Goal: Task Accomplishment & Management: Use online tool/utility

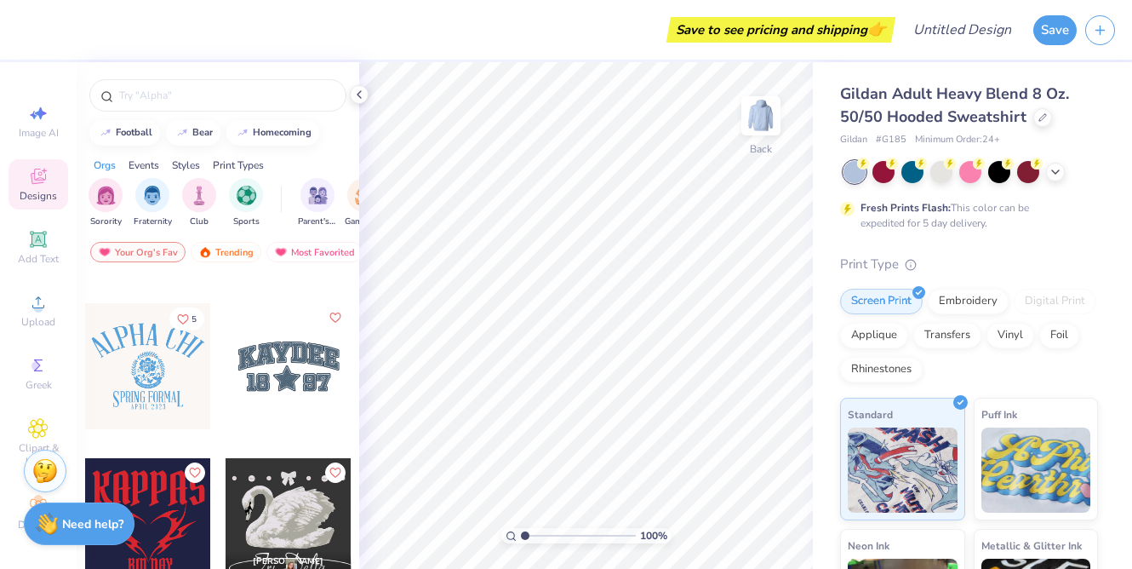
scroll to position [1377, 0]
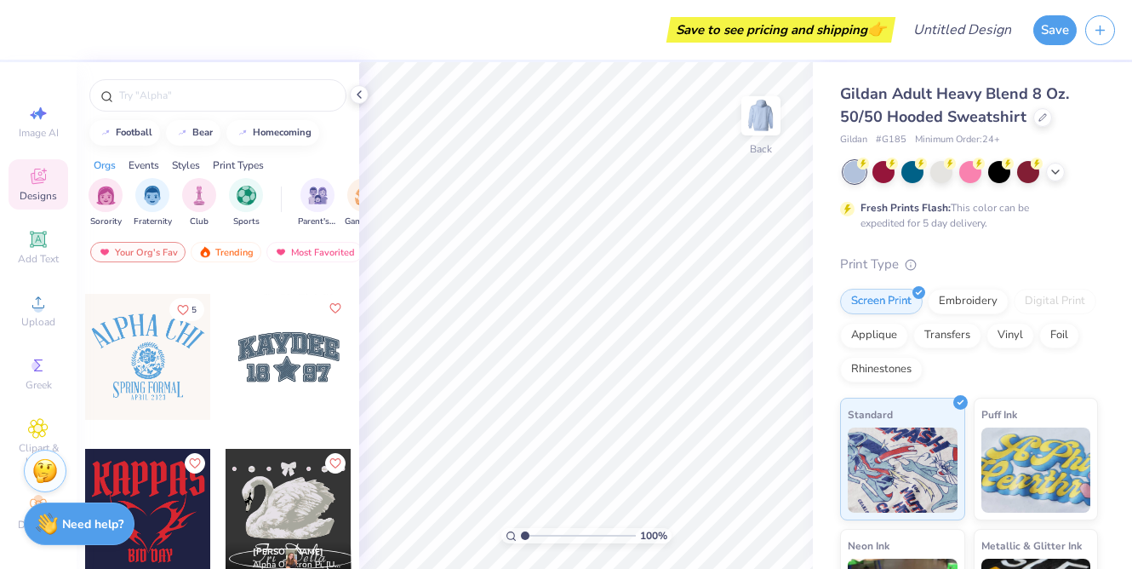
click at [302, 379] on div at bounding box center [289, 357] width 126 height 126
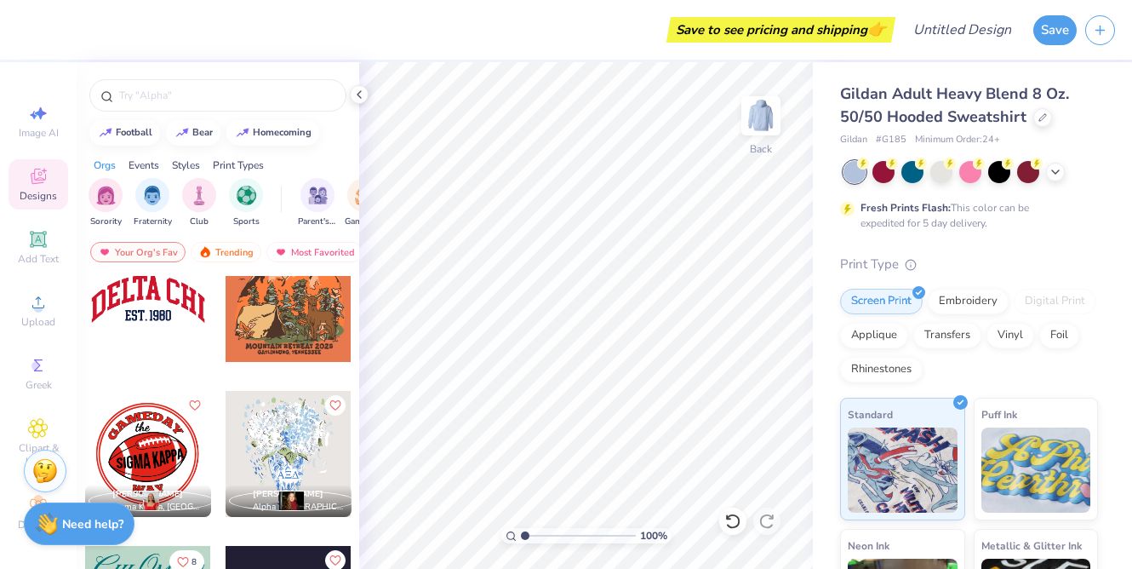
scroll to position [3320, 0]
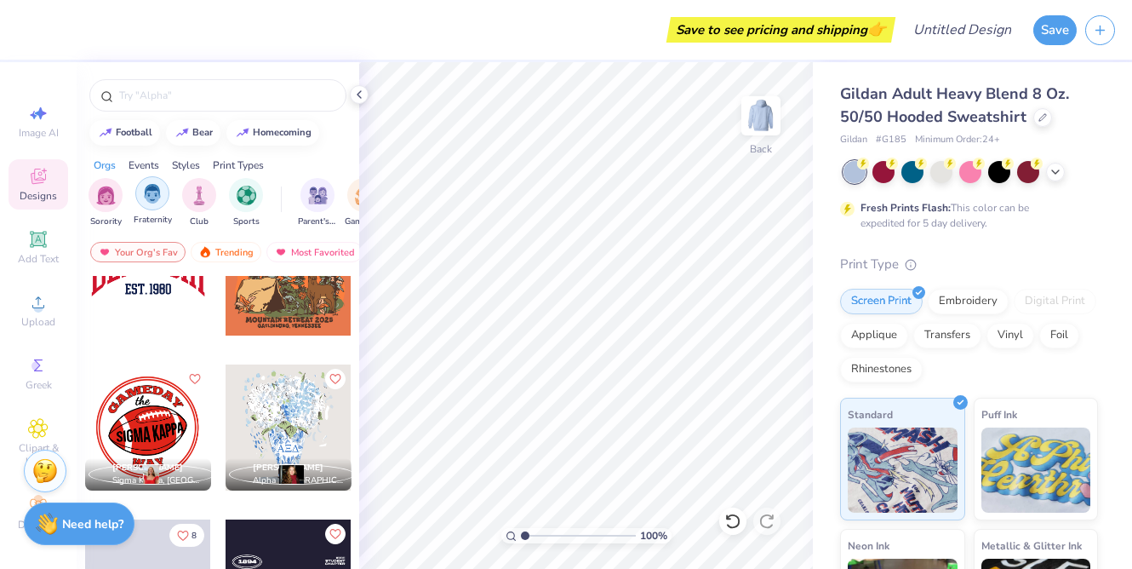
click at [153, 189] on img "filter for Fraternity" at bounding box center [152, 194] width 19 height 20
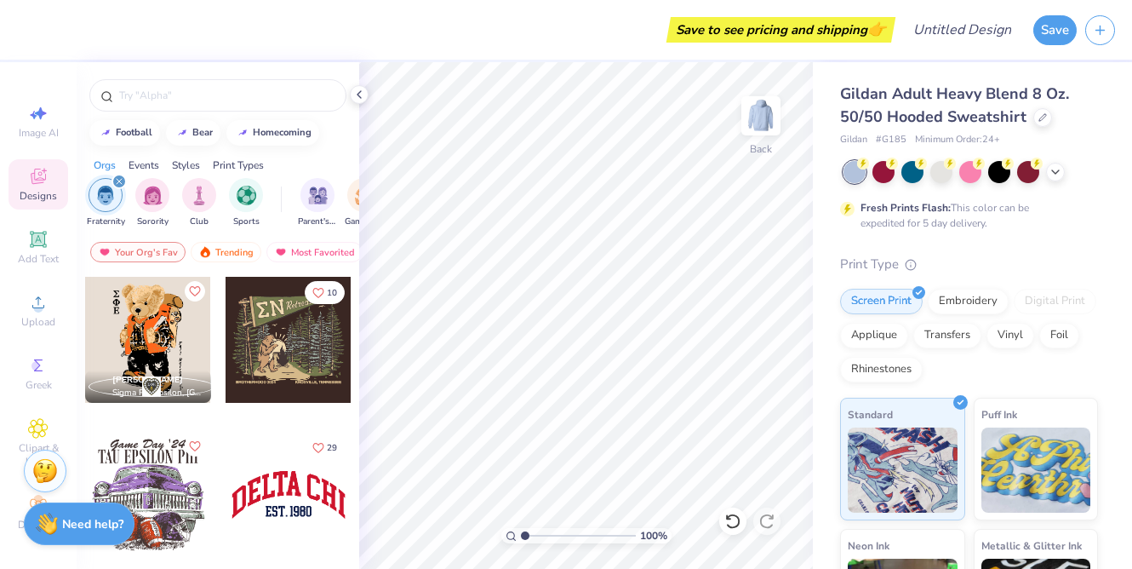
click at [153, 189] on img "filter for Sorority" at bounding box center [153, 196] width 20 height 20
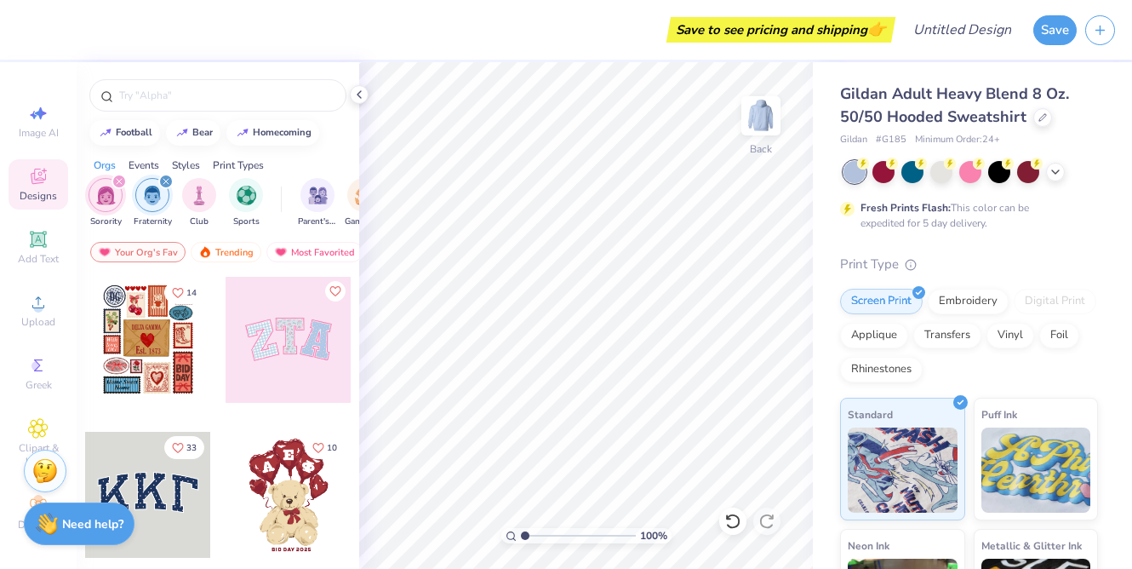
click at [118, 183] on icon "filter for Sorority" at bounding box center [119, 181] width 7 height 7
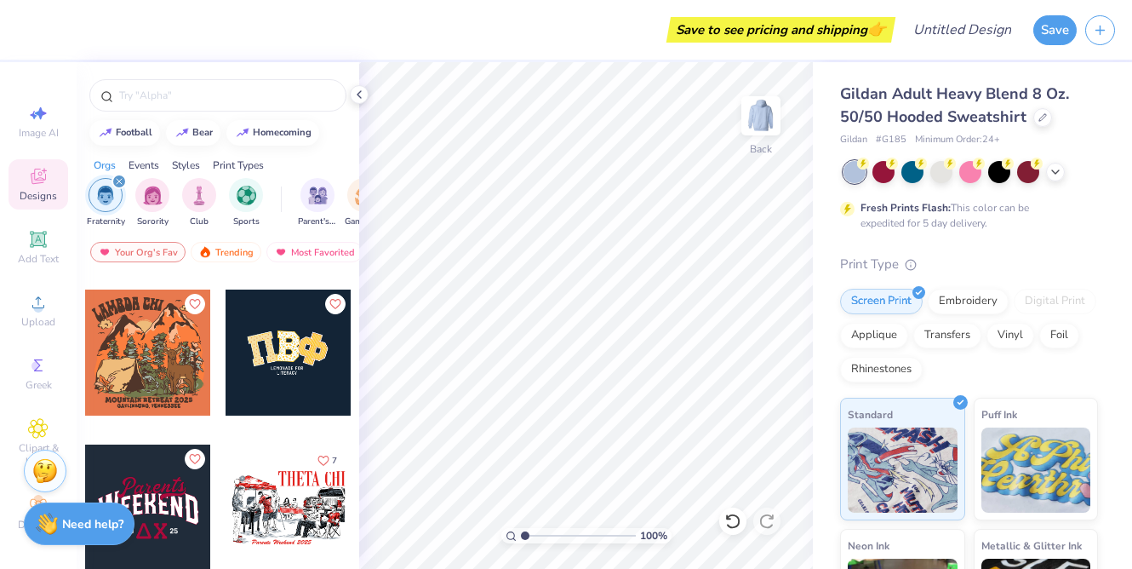
scroll to position [299, 0]
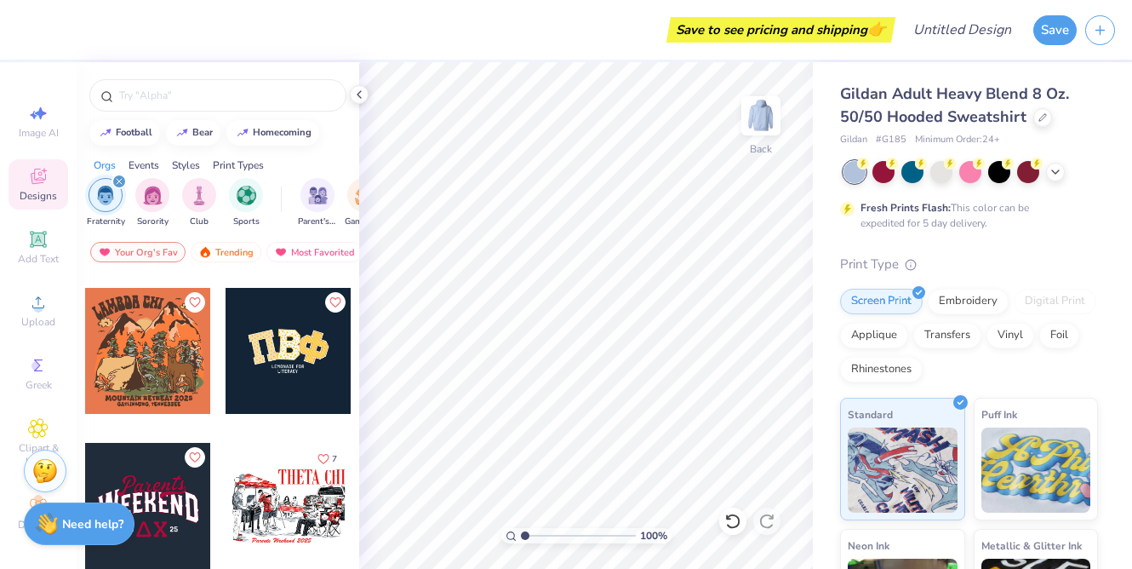
click at [273, 386] on div at bounding box center [289, 351] width 126 height 126
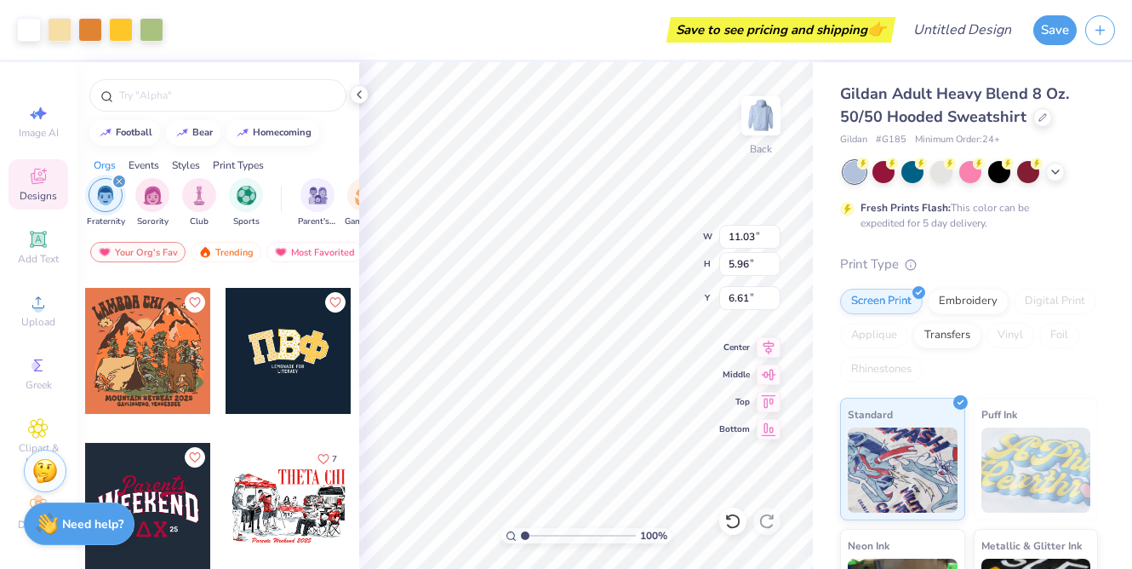
type input "4.27"
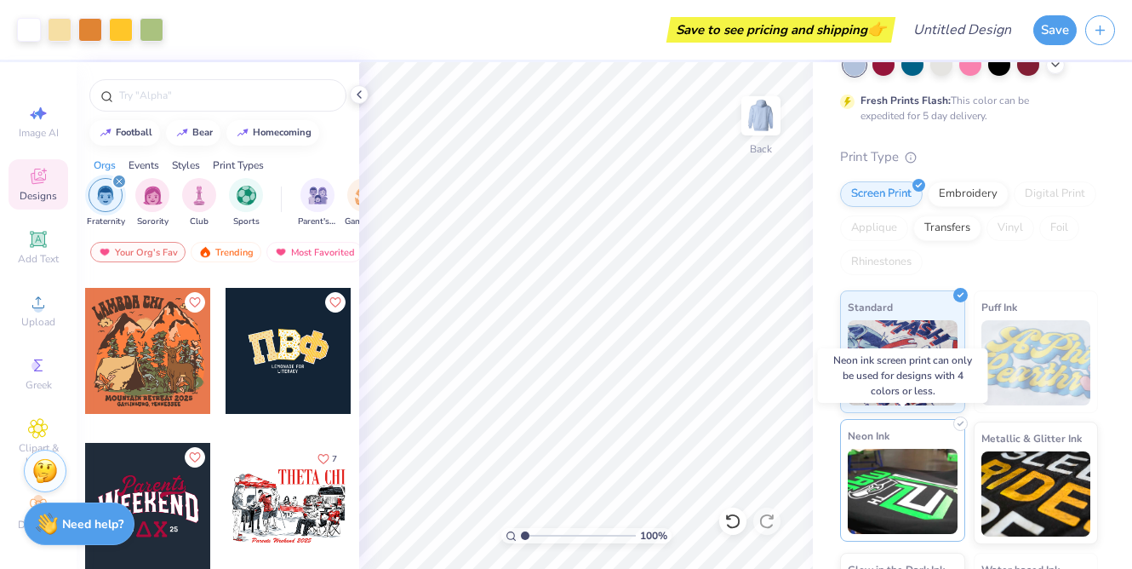
scroll to position [79, 0]
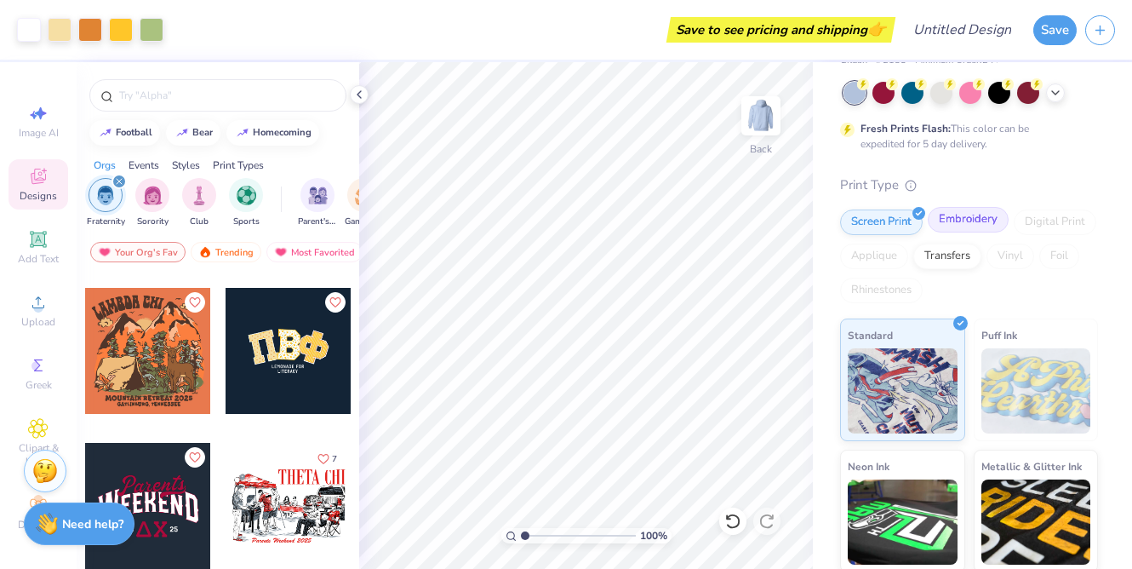
click at [962, 222] on div "Embroidery" at bounding box center [968, 220] width 81 height 26
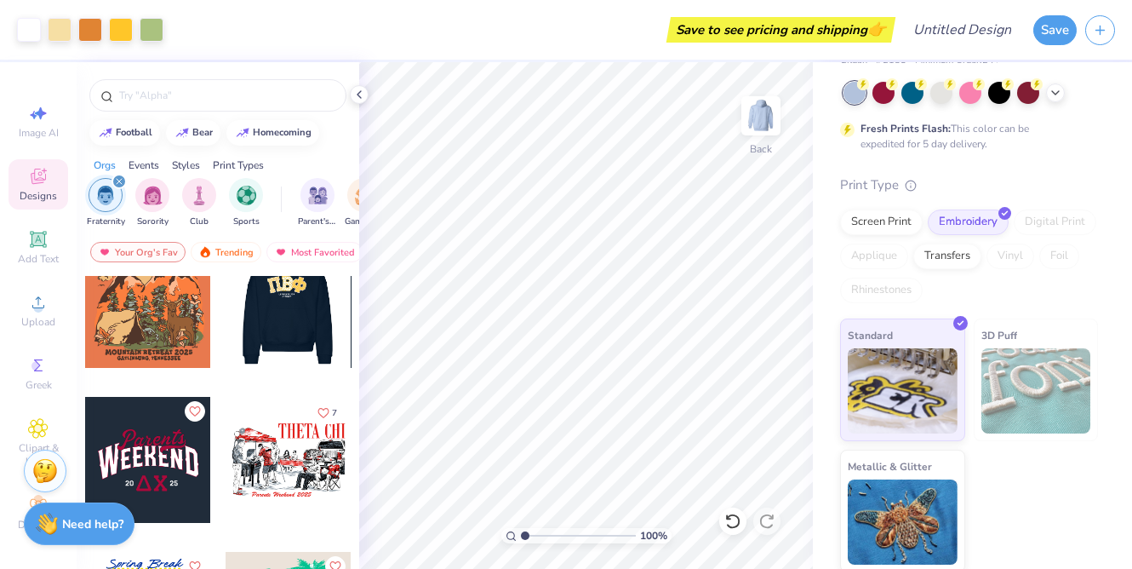
scroll to position [354, 0]
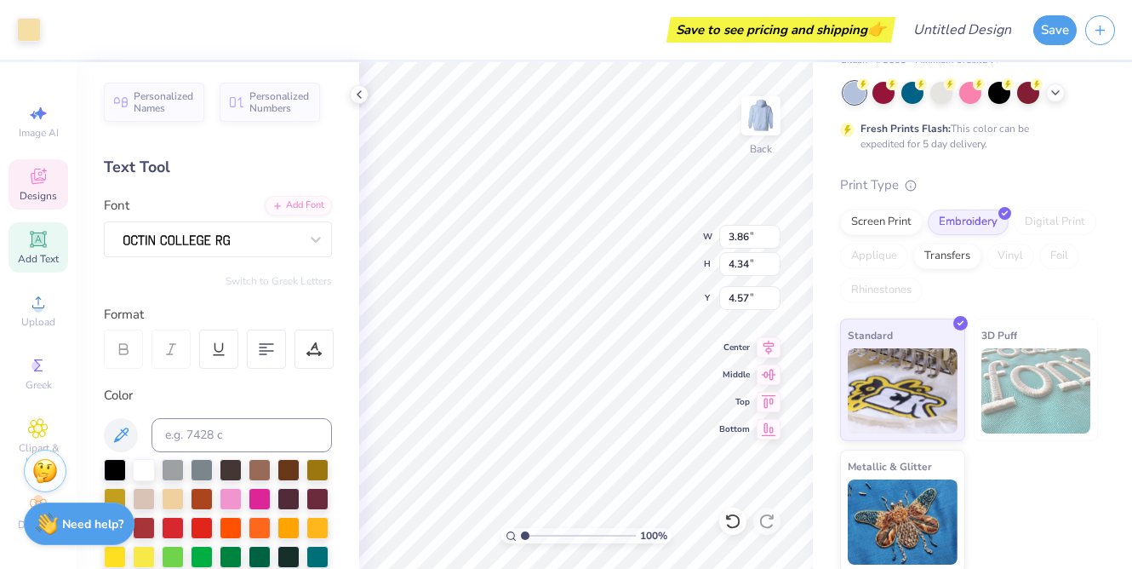
type input "4.00"
type input "4.41"
type input "4.52"
type input "3.13"
type input "4.23"
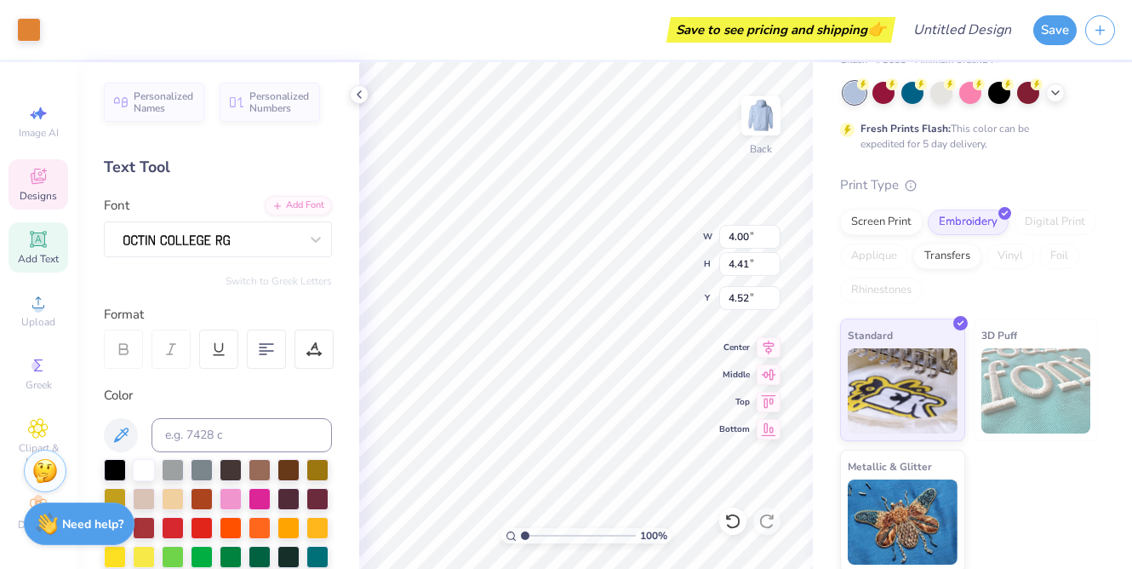
type input "4.27"
type input "3.93"
type input "4.51"
type input "4.47"
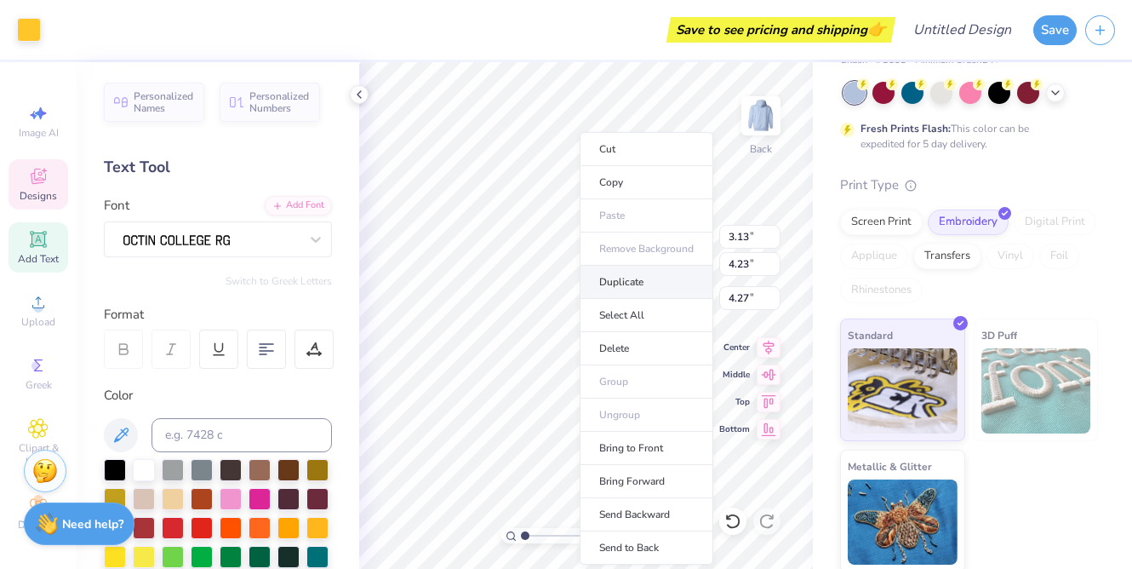
type input "4.01"
type input "4.56"
type input "4.44"
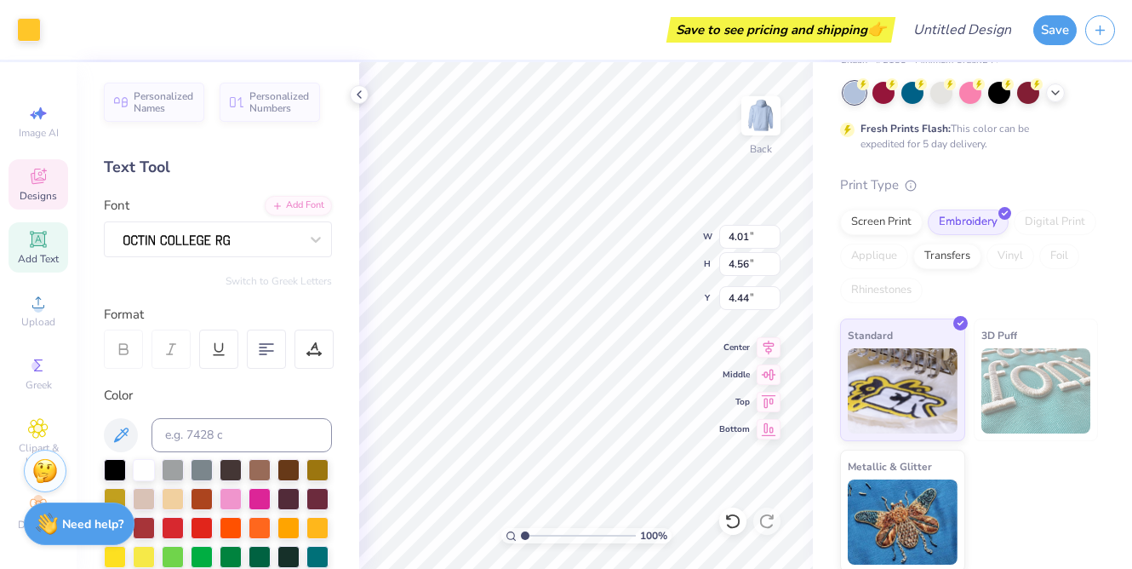
type input "4.19"
type input "4.65"
type input "4.40"
type input "3.04"
type input "4.11"
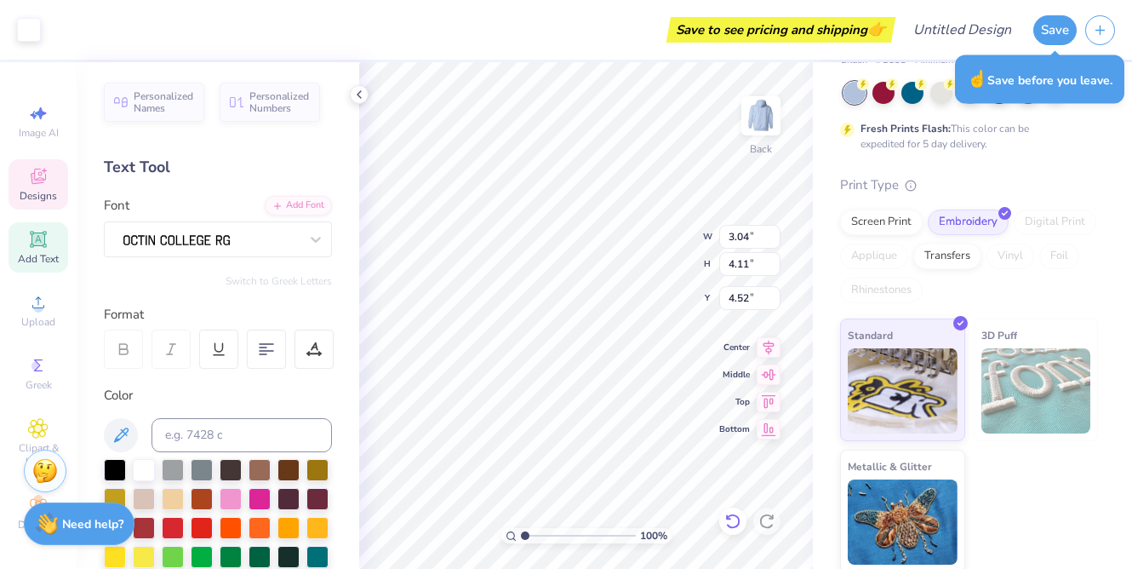
click at [731, 518] on icon at bounding box center [732, 520] width 17 height 17
type input "4.33"
click at [731, 518] on icon at bounding box center [732, 520] width 17 height 17
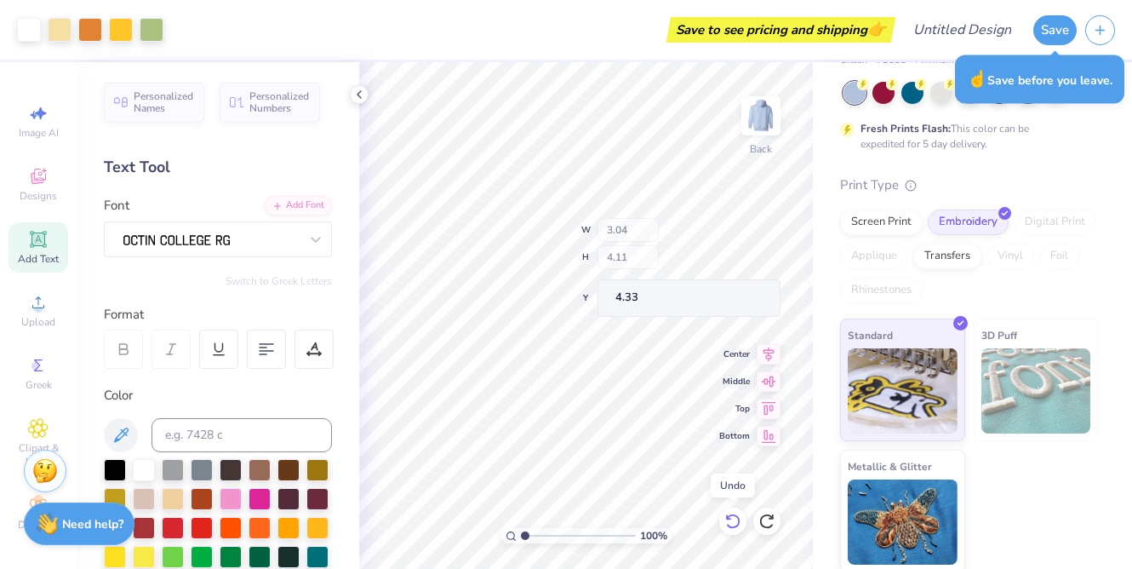
click at [731, 518] on icon at bounding box center [732, 520] width 17 height 17
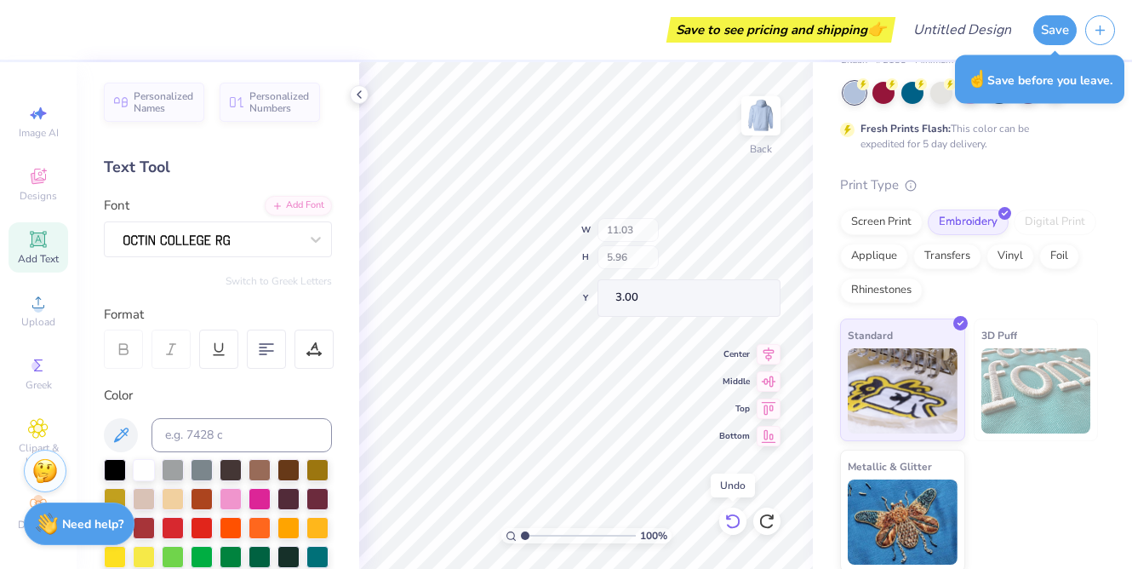
click at [731, 518] on icon at bounding box center [732, 520] width 17 height 17
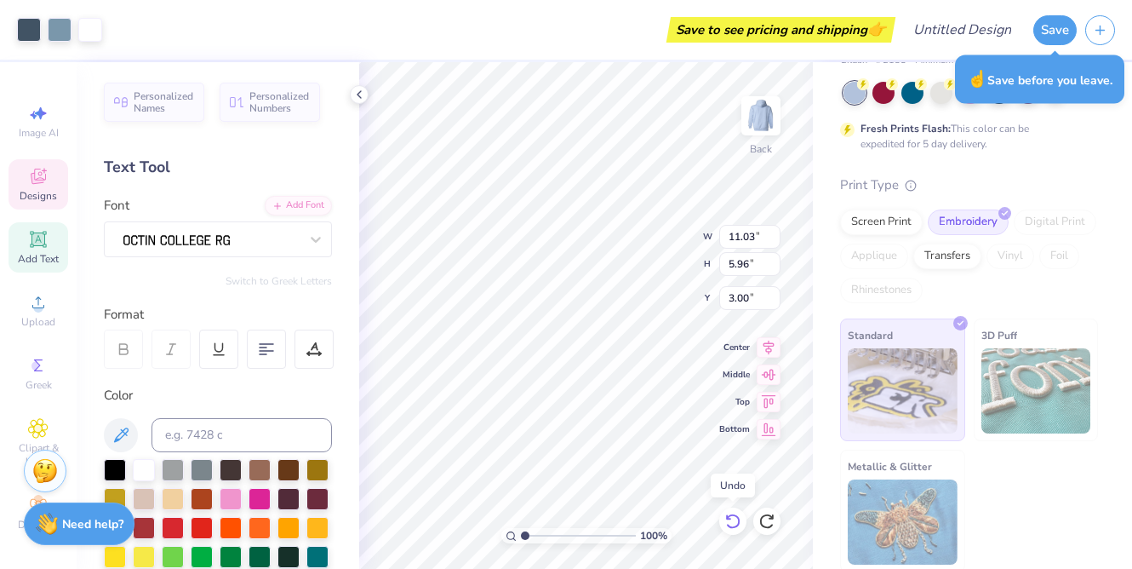
type input "11.49"
type input "5.68"
click at [740, 520] on icon at bounding box center [732, 520] width 17 height 17
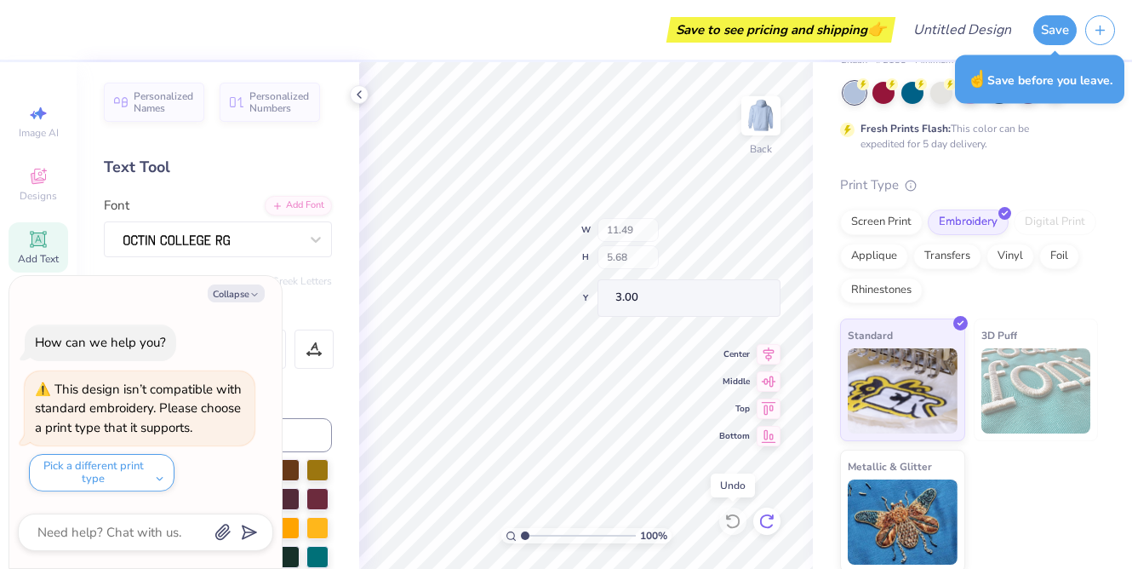
click at [773, 518] on icon at bounding box center [770, 516] width 3 height 3
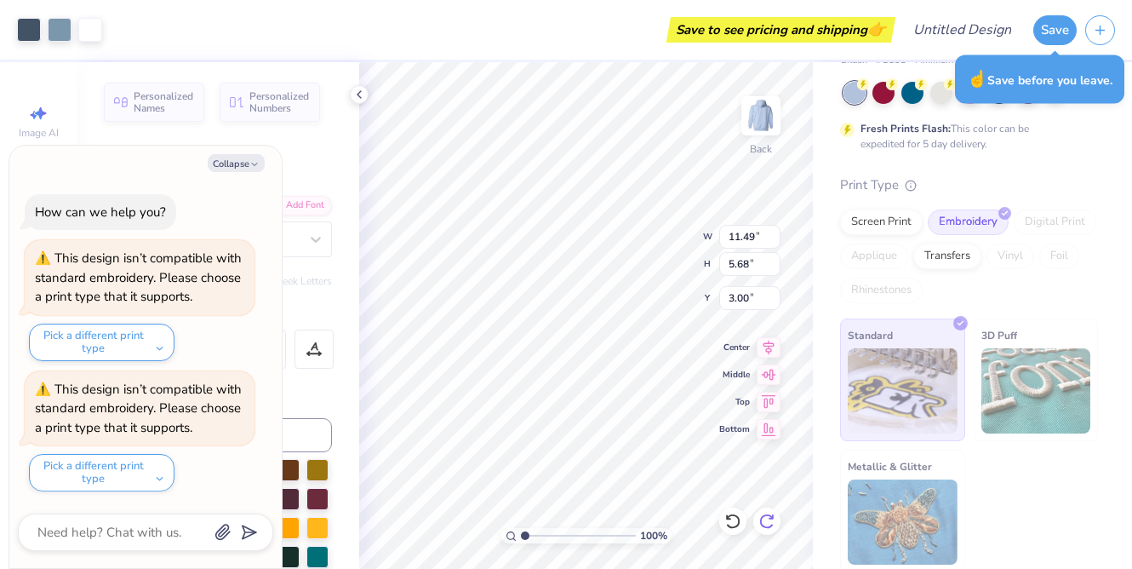
click at [771, 523] on icon at bounding box center [766, 520] width 17 height 17
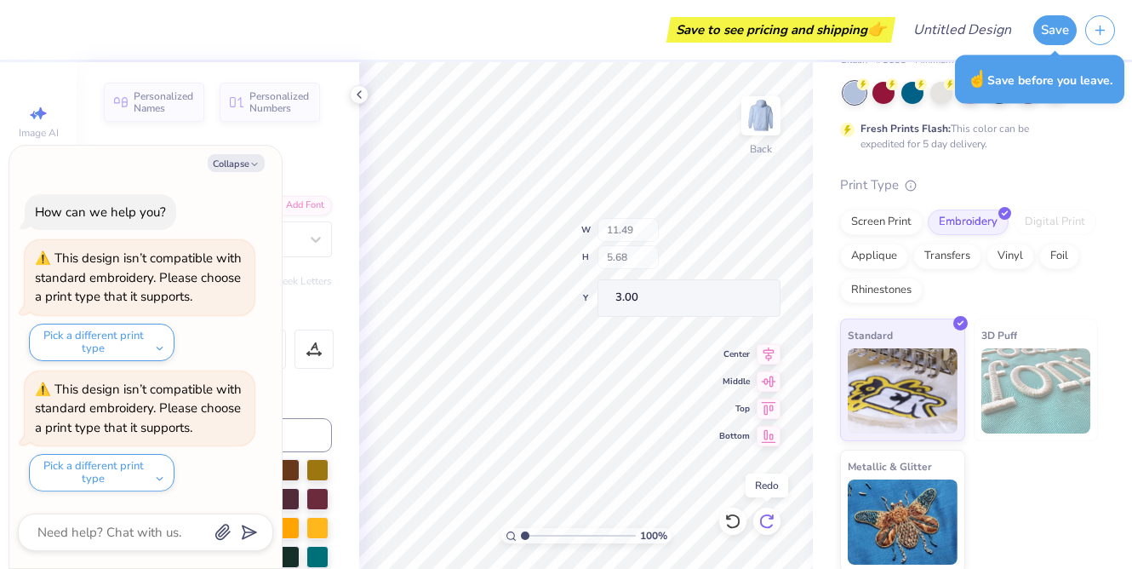
click at [759, 512] on div at bounding box center [766, 520] width 27 height 27
type textarea "x"
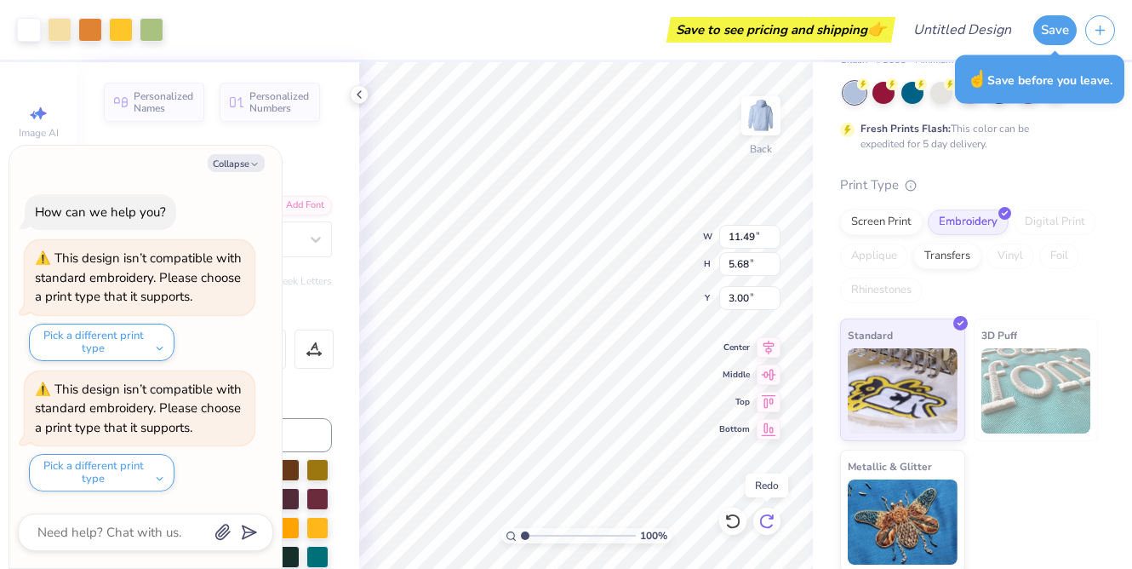
type input "11.03"
type input "5.96"
click at [759, 512] on div at bounding box center [766, 520] width 27 height 27
type textarea "x"
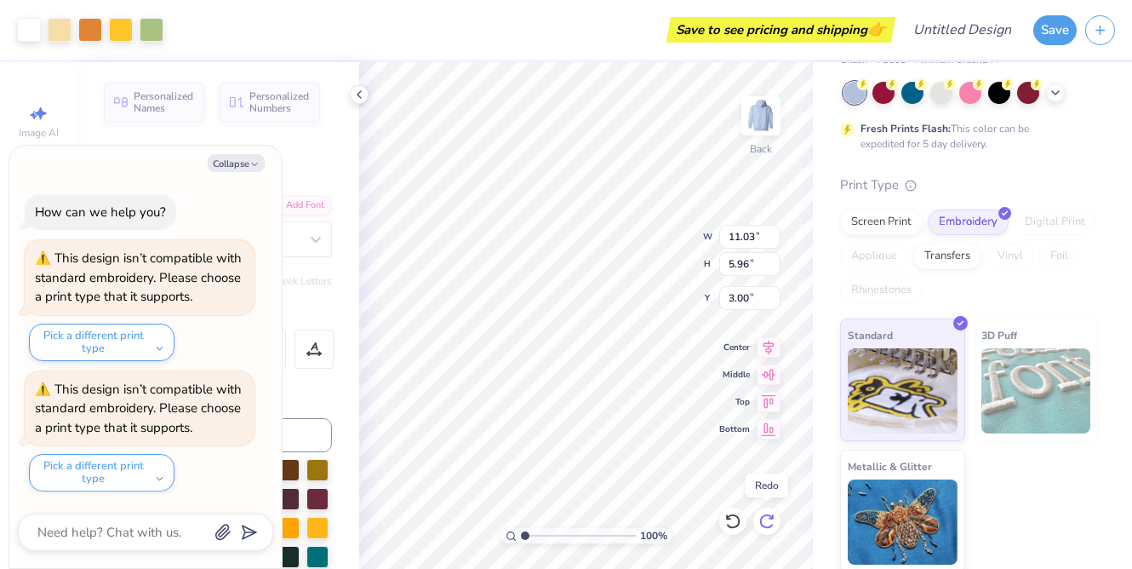
type input "6.61"
click at [759, 512] on div at bounding box center [766, 520] width 27 height 27
type textarea "x"
type input "4.27"
type textarea "x"
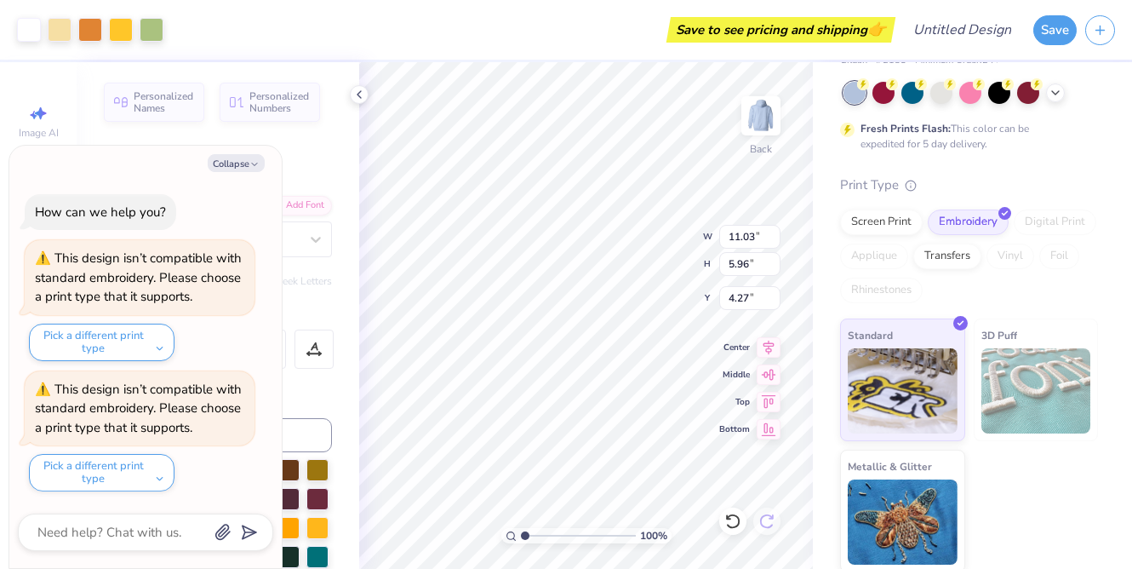
type input "3.50"
type textarea "x"
type input "3.91"
type textarea "x"
type input "3.38"
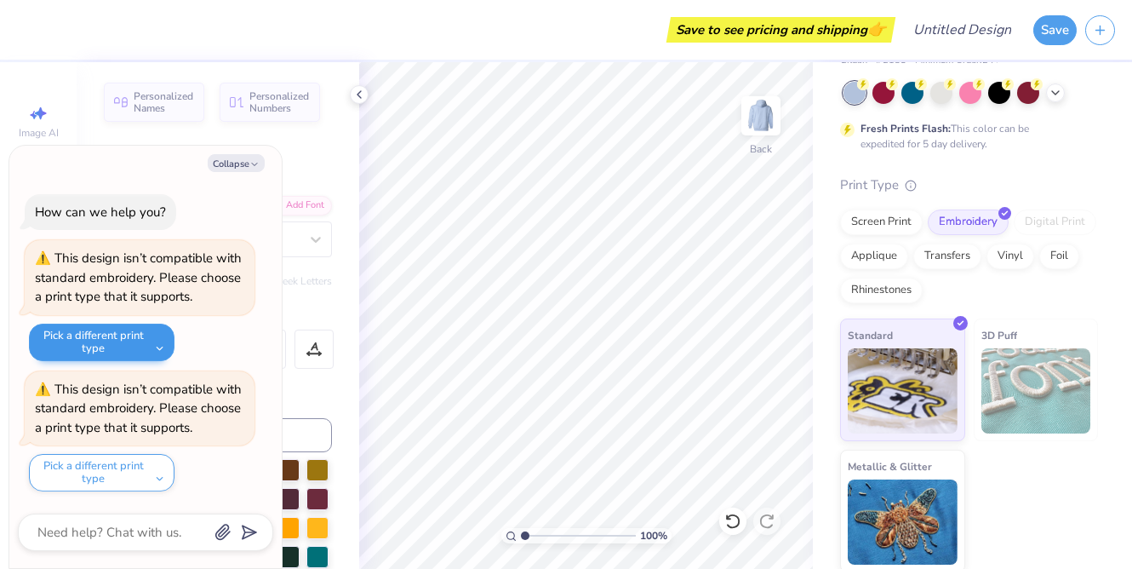
click at [144, 344] on button "Pick a different print type" at bounding box center [102, 341] width 146 height 37
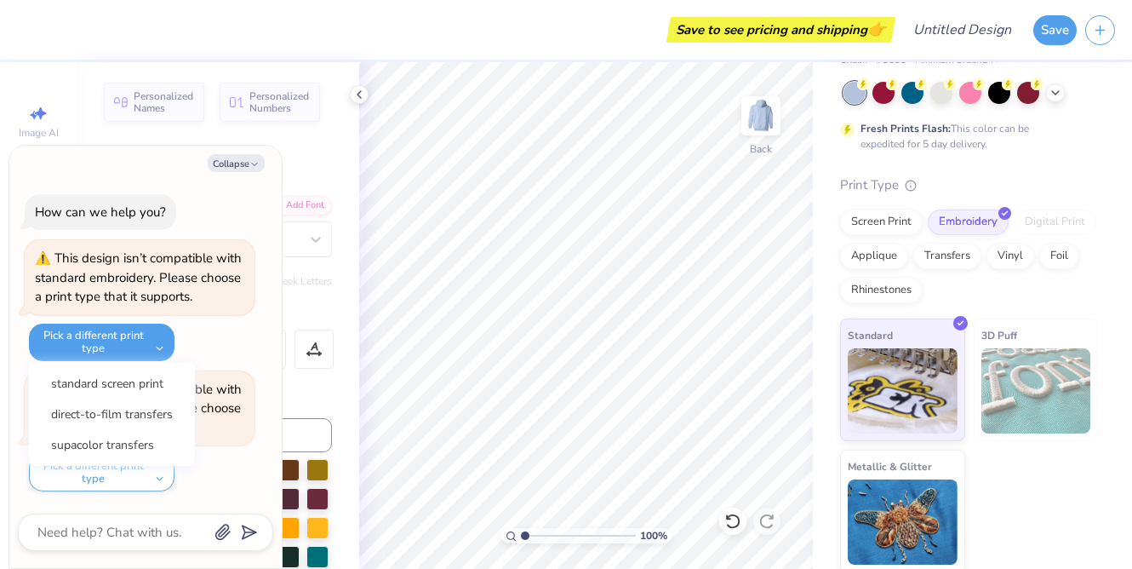
click at [219, 367] on div "How can we help you? This design isn’t compatible with standard embroidery. Ple…" at bounding box center [145, 342] width 255 height 325
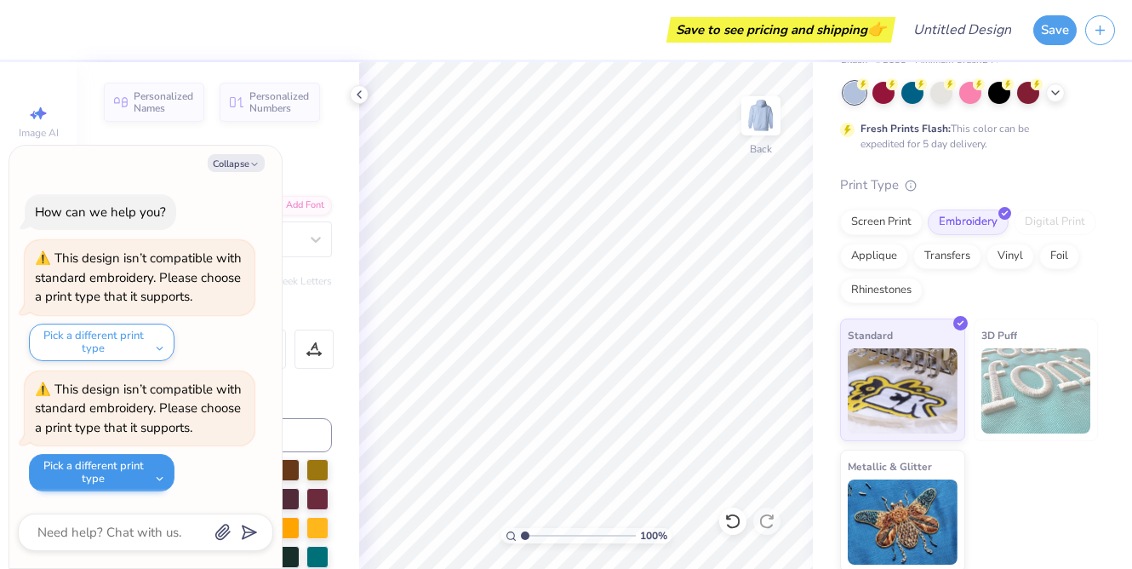
click at [147, 462] on button "Pick a different print type" at bounding box center [102, 472] width 146 height 37
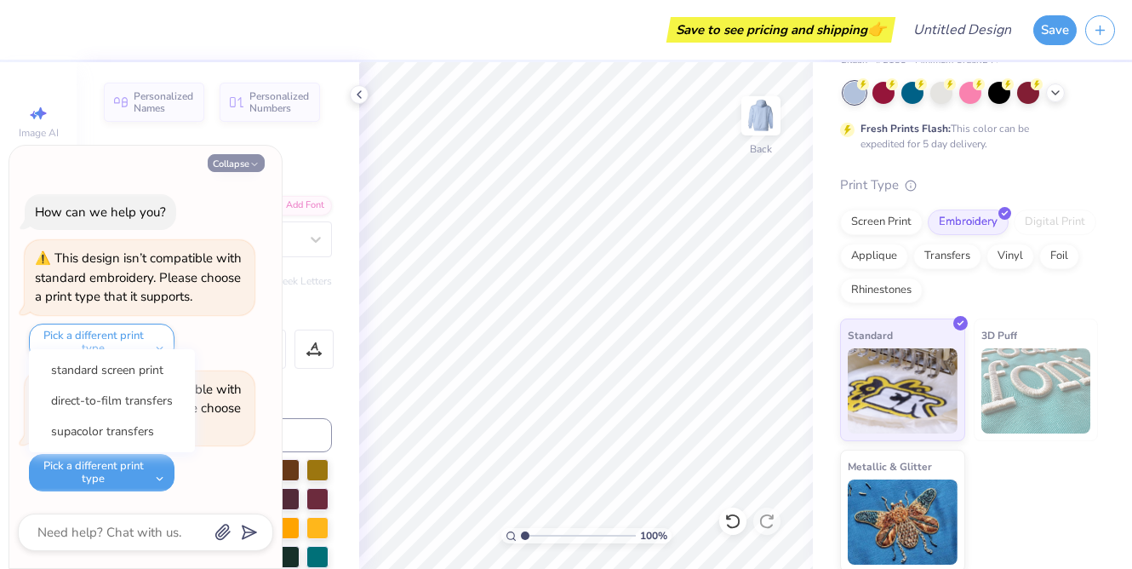
click at [249, 172] on button "Collapse" at bounding box center [236, 163] width 57 height 18
type textarea "x"
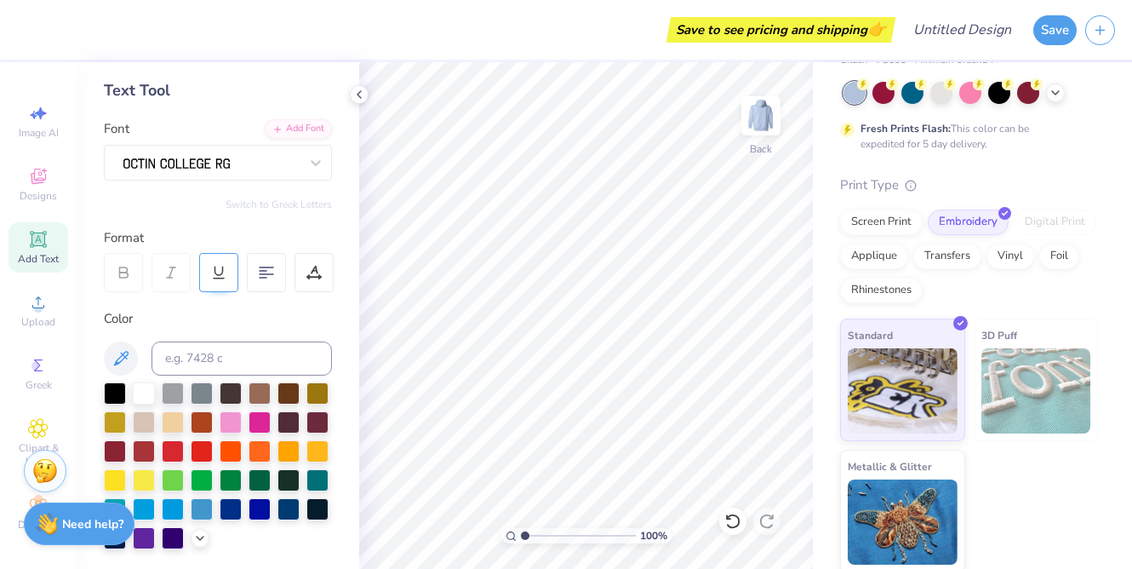
scroll to position [81, 0]
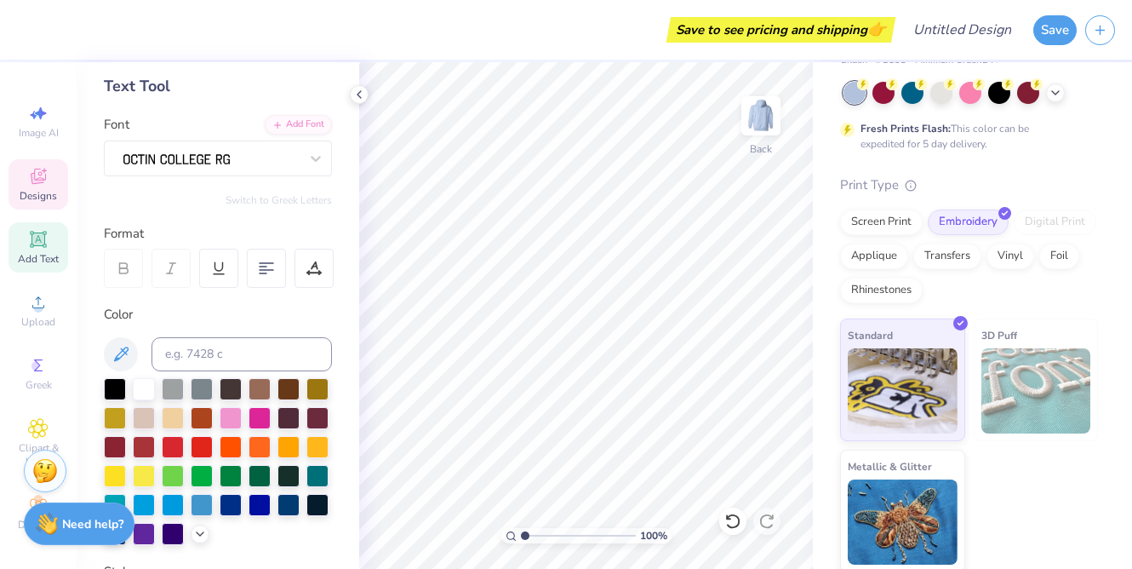
click at [48, 175] on icon at bounding box center [38, 176] width 20 height 20
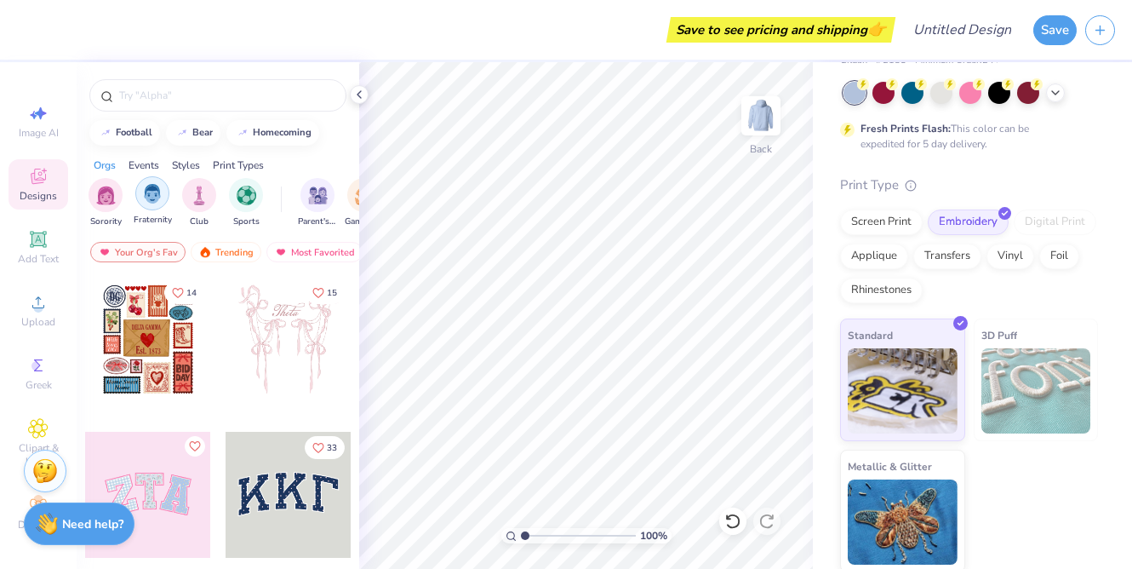
click at [165, 197] on div "filter for Fraternity" at bounding box center [152, 193] width 34 height 34
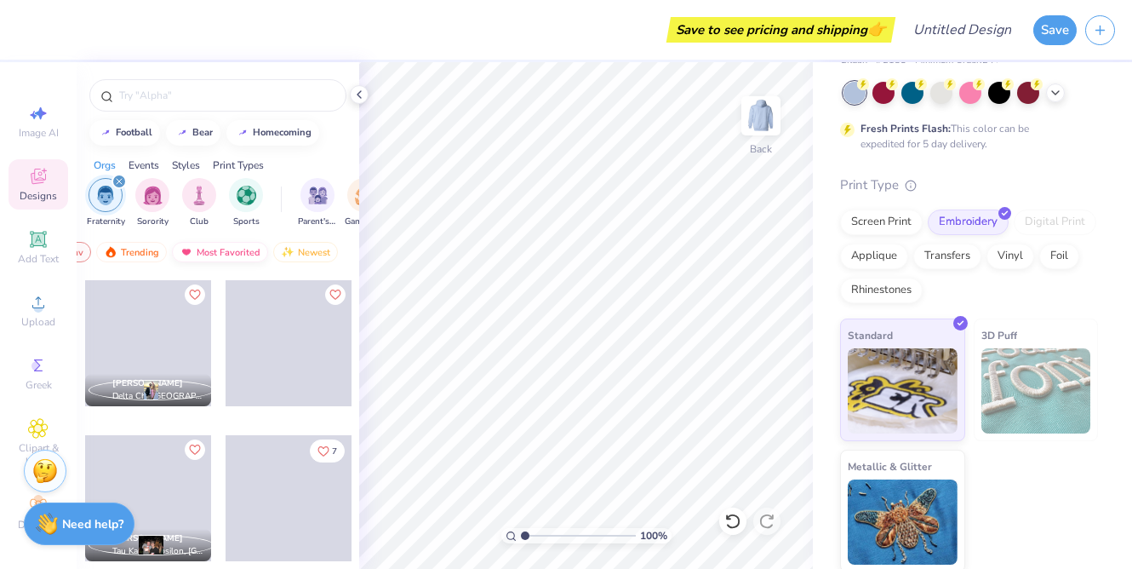
scroll to position [0, 98]
click at [227, 250] on div "Most Favorited" at bounding box center [217, 252] width 96 height 20
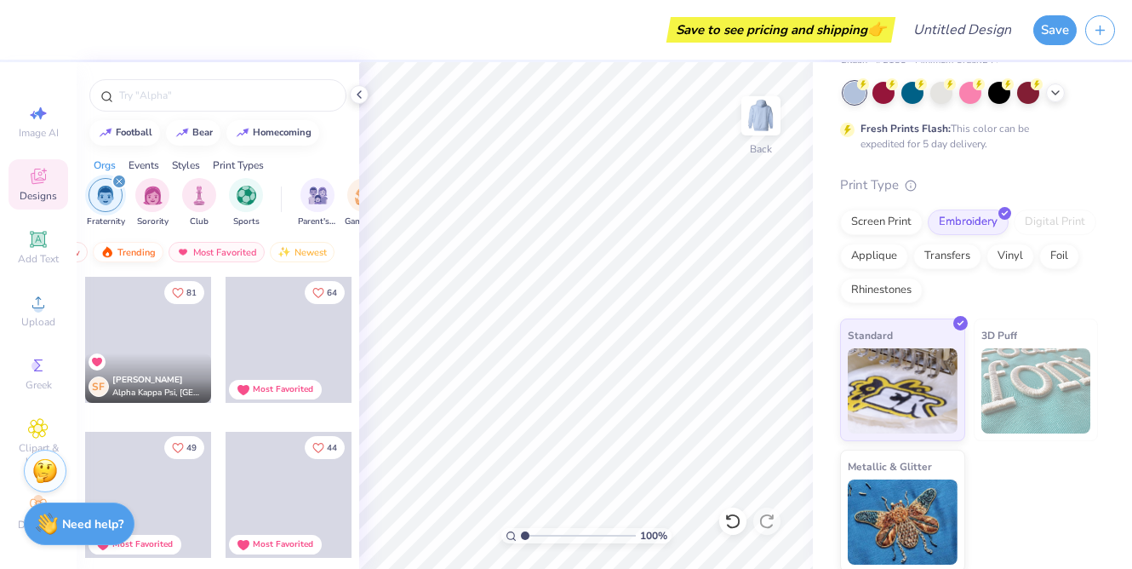
click at [134, 249] on div "Trending" at bounding box center [128, 252] width 71 height 20
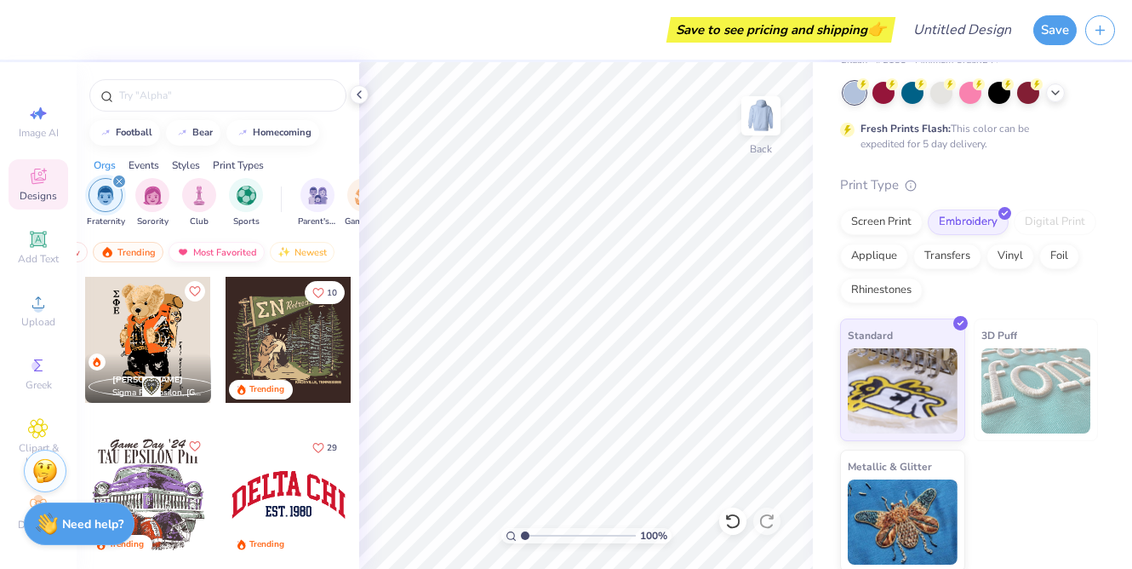
click at [238, 249] on div "Most Favorited" at bounding box center [217, 252] width 96 height 20
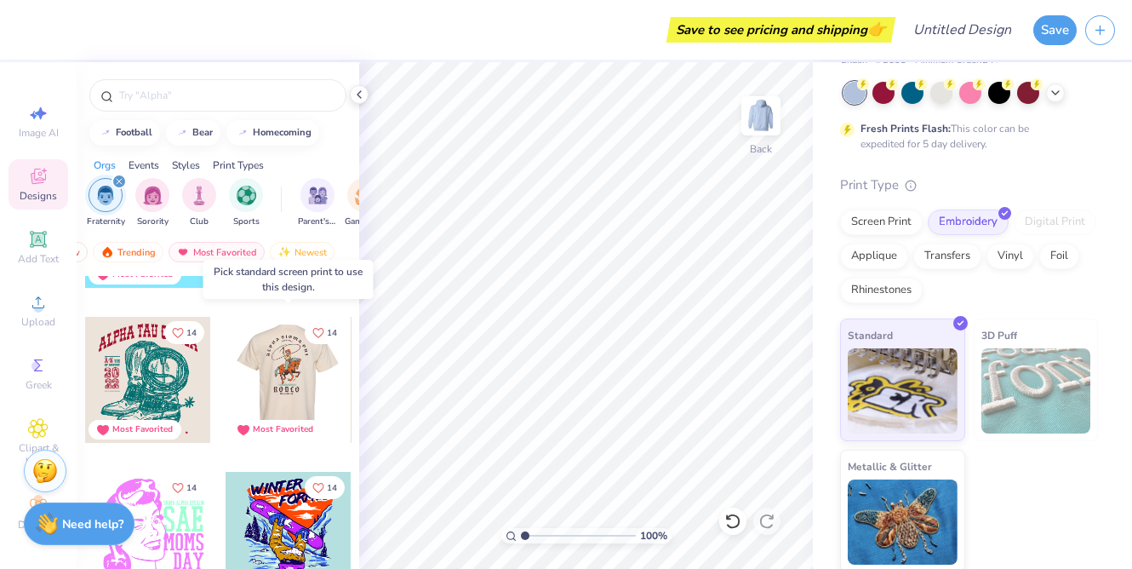
scroll to position [7096, 0]
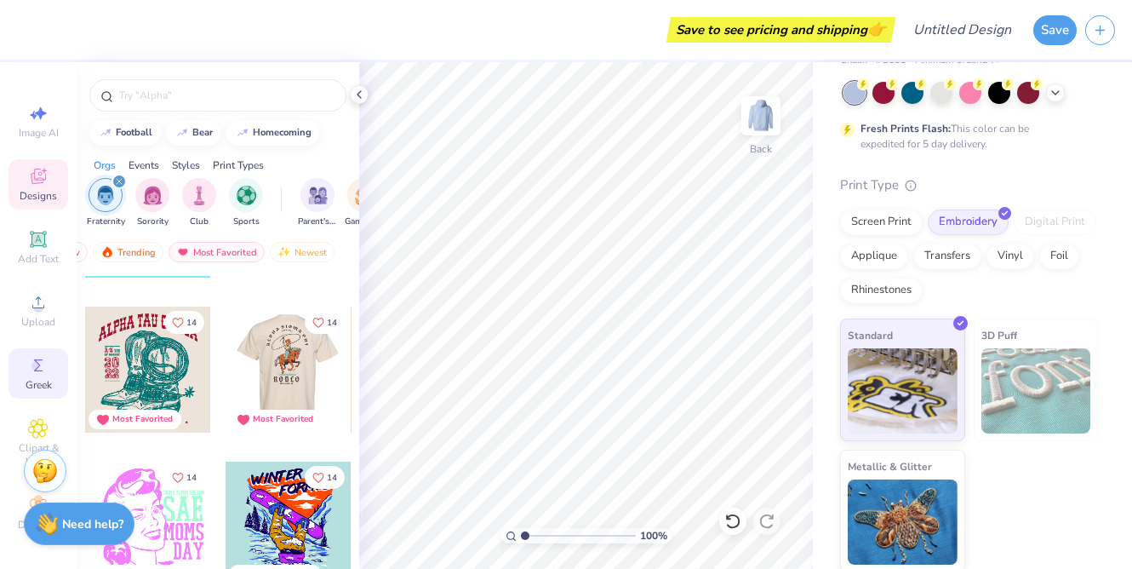
click at [42, 370] on icon at bounding box center [38, 365] width 9 height 12
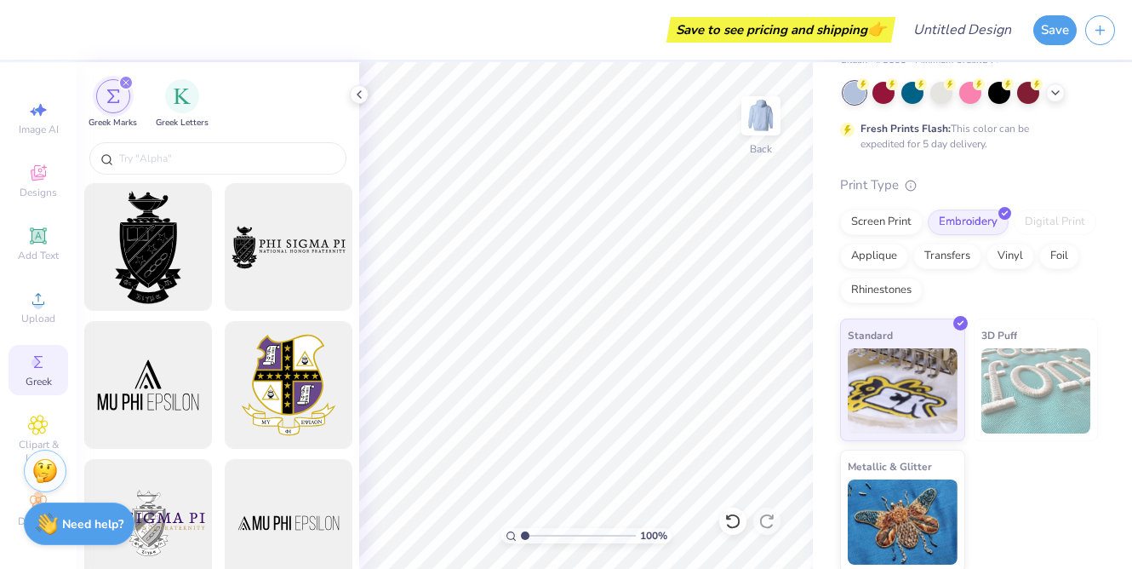
scroll to position [3, 0]
click at [31, 243] on icon at bounding box center [38, 235] width 16 height 16
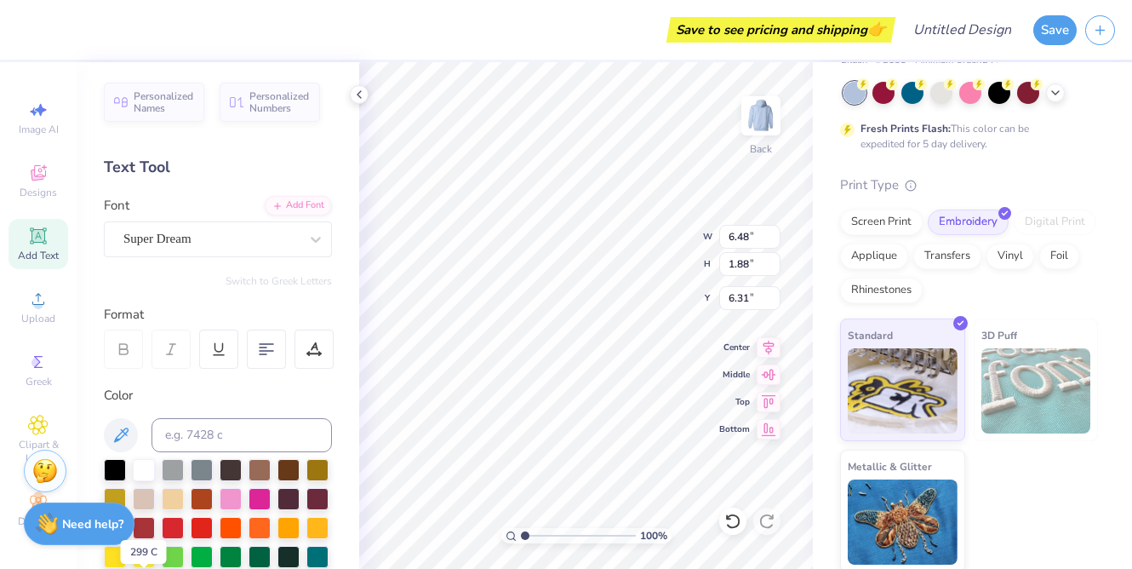
scroll to position [0, 0]
click at [42, 361] on icon at bounding box center [38, 362] width 20 height 20
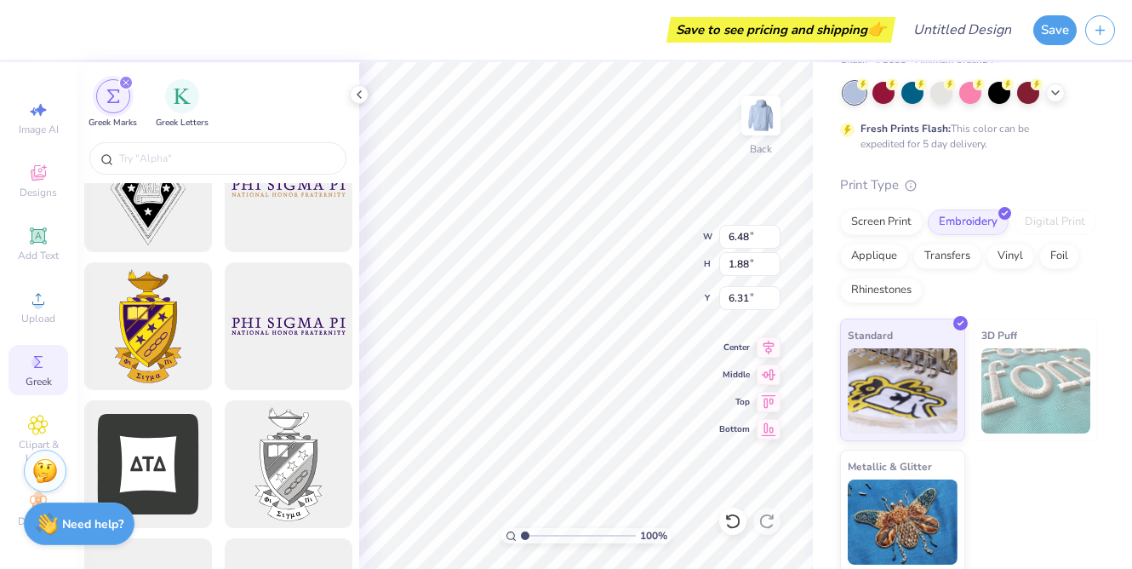
scroll to position [481, 0]
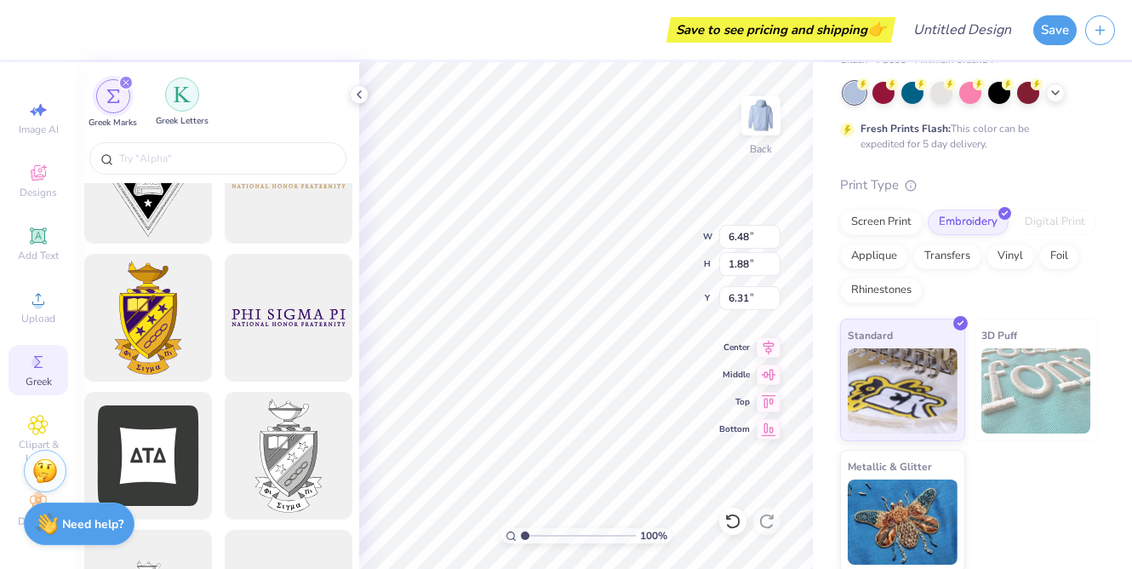
click at [179, 94] on img "filter for Greek Letters" at bounding box center [182, 94] width 17 height 17
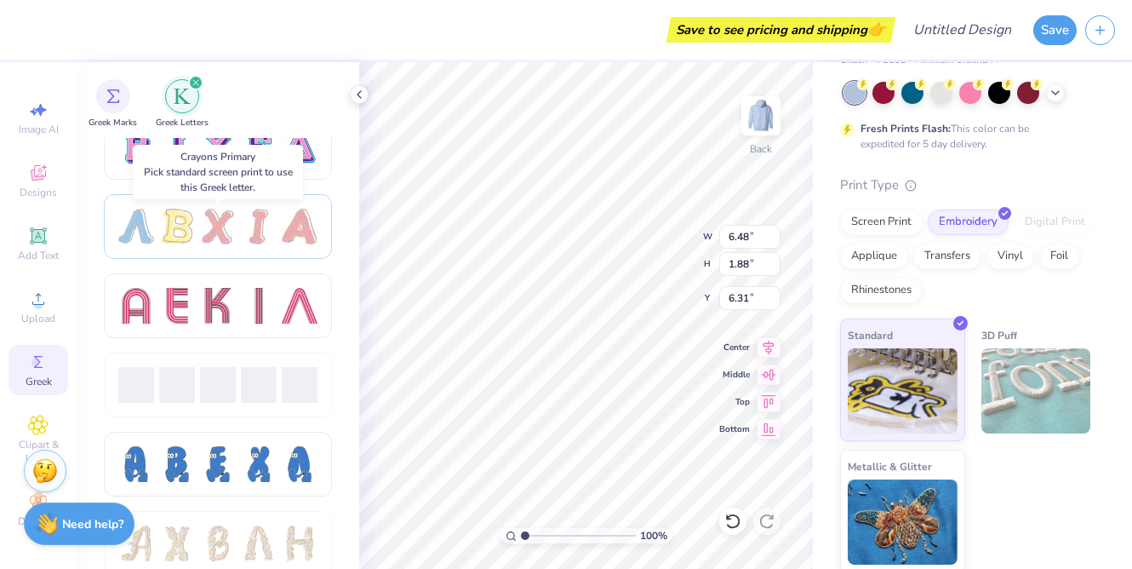
scroll to position [1456, 0]
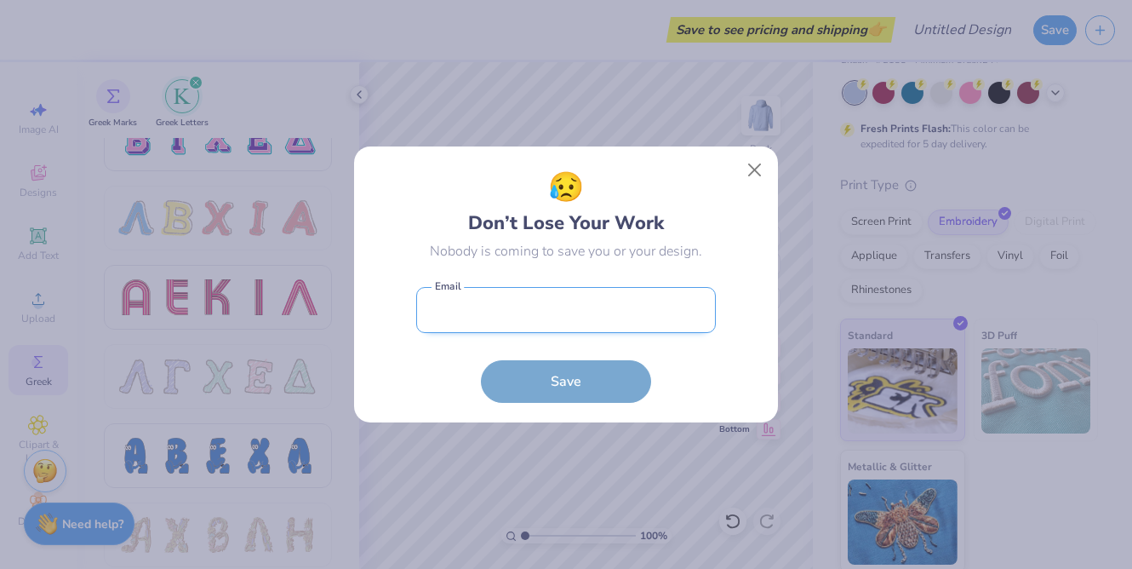
click at [585, 321] on input "email" at bounding box center [566, 310] width 300 height 47
type input "[EMAIL_ADDRESS][DOMAIN_NAME]"
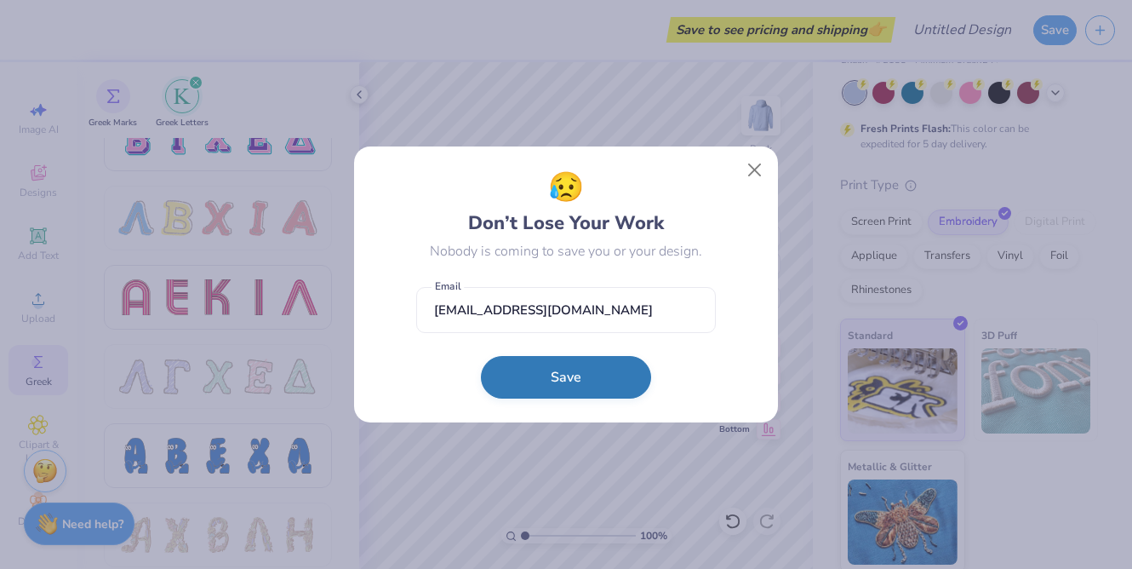
click at [567, 381] on button "Save" at bounding box center [566, 377] width 170 height 43
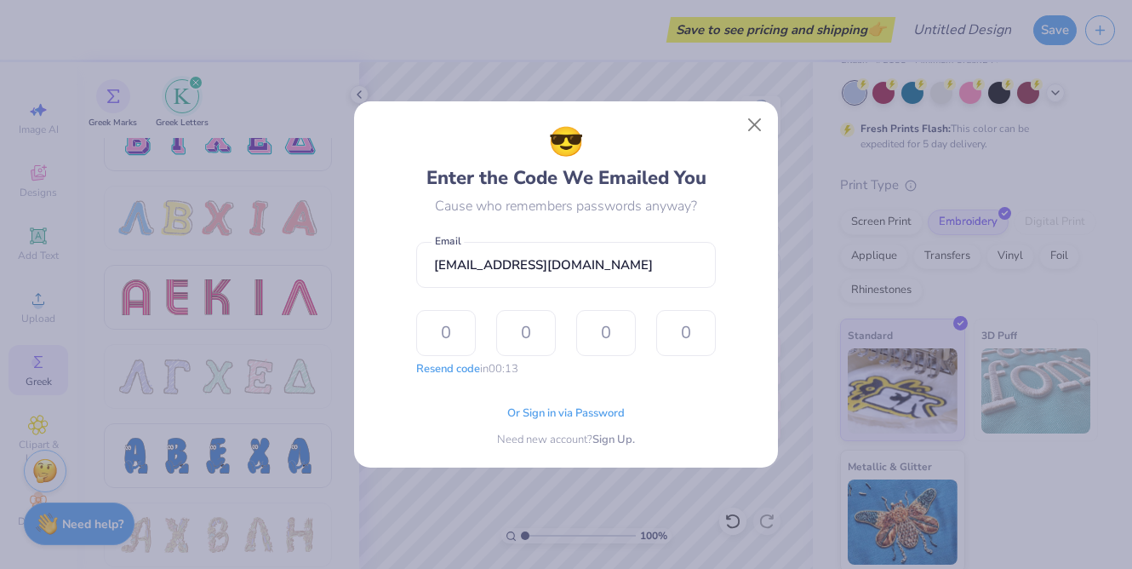
type input "9"
type input "2"
type input "5"
type input "8"
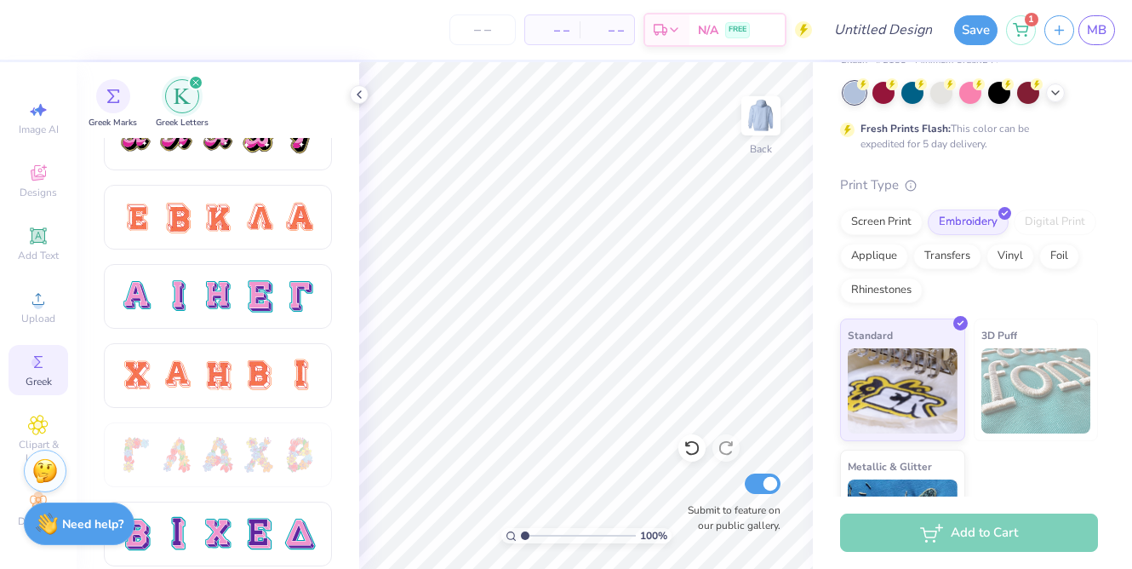
scroll to position [1061, 0]
click at [39, 430] on icon at bounding box center [38, 424] width 19 height 19
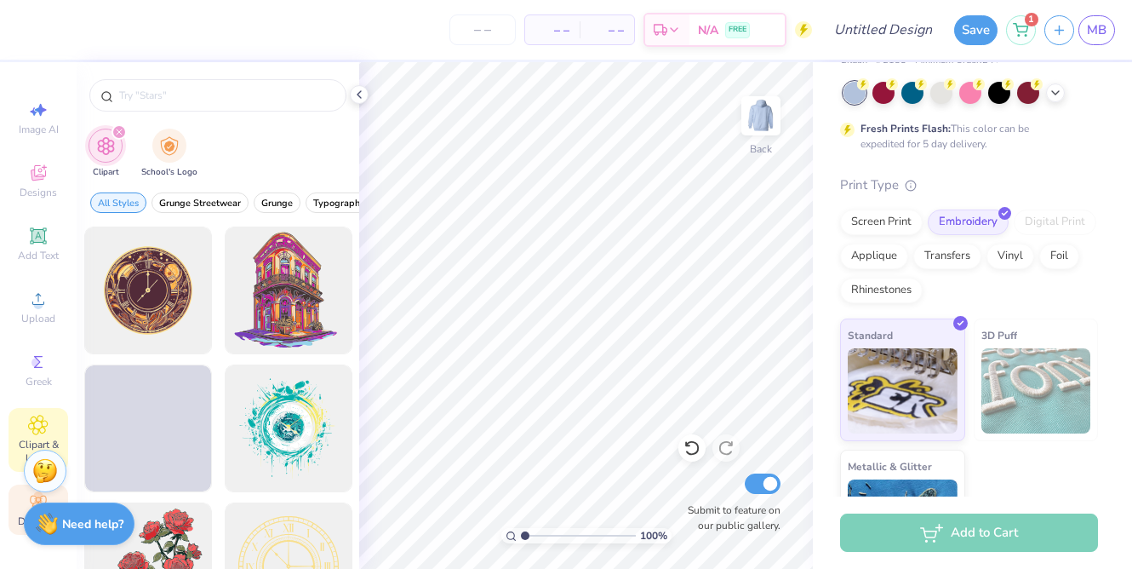
click at [30, 493] on icon at bounding box center [38, 501] width 20 height 20
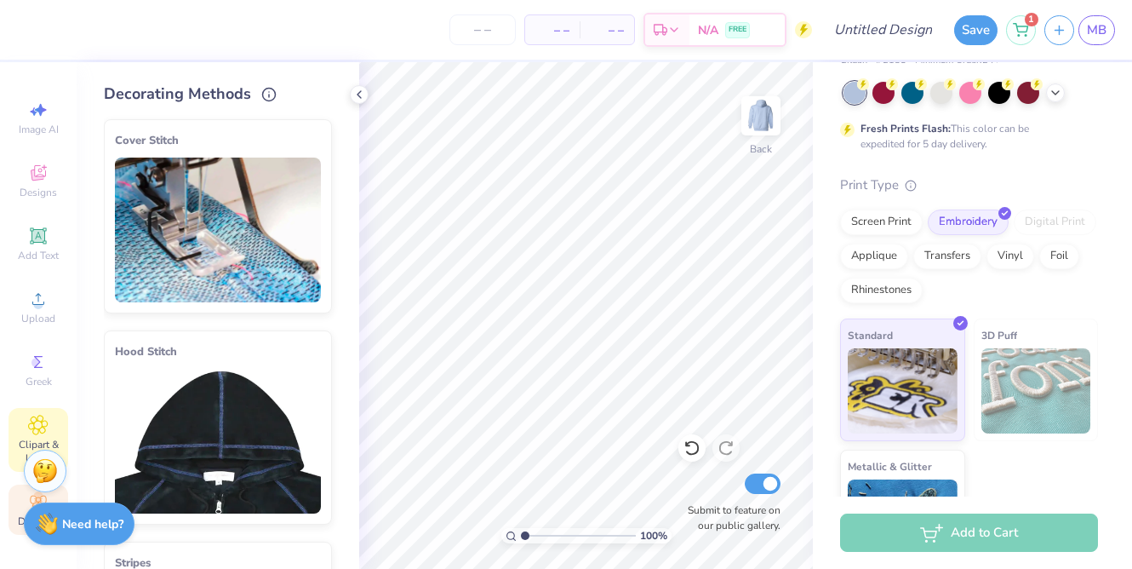
click at [47, 420] on icon at bounding box center [38, 424] width 20 height 20
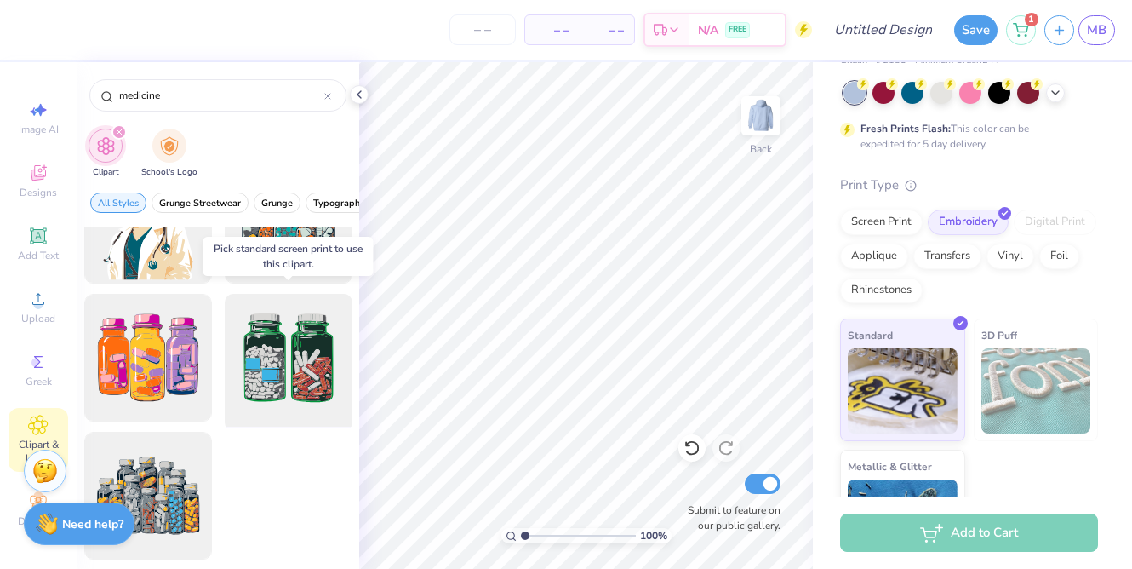
scroll to position [484, 0]
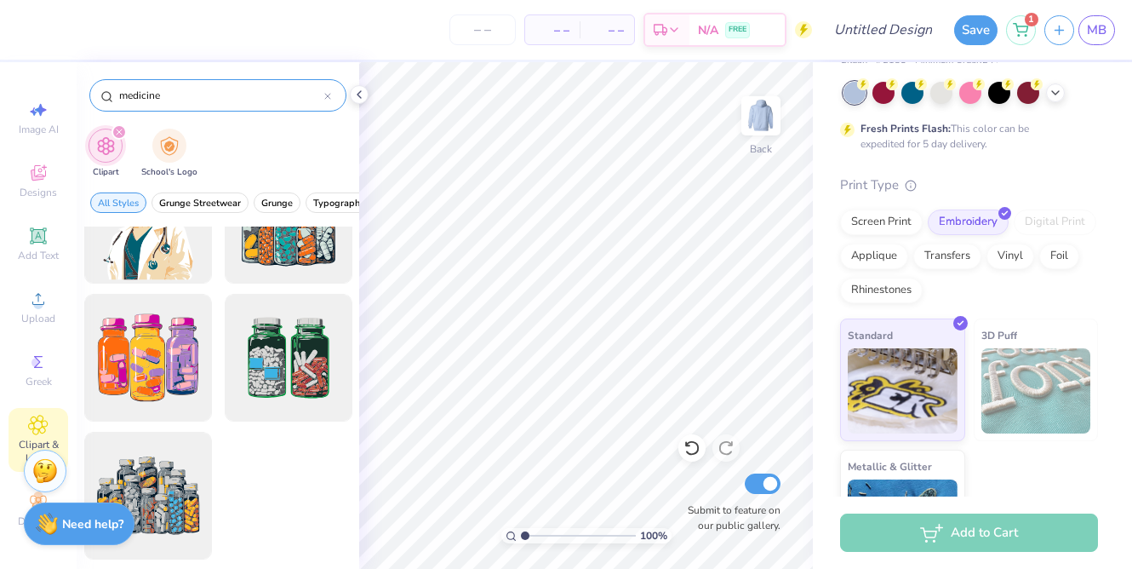
type input "medicine"
click at [331, 94] on div "medicine" at bounding box center [217, 95] width 257 height 32
click at [329, 93] on icon at bounding box center [327, 96] width 7 height 7
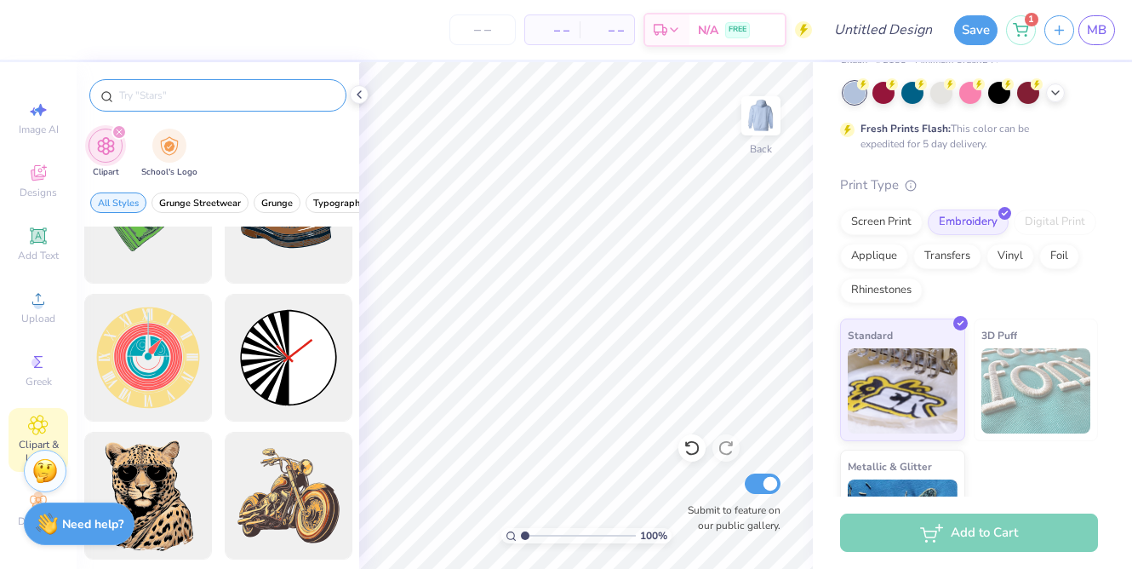
click at [270, 108] on div at bounding box center [217, 95] width 257 height 32
click at [271, 94] on input "text" at bounding box center [226, 95] width 218 height 17
type input "medical"
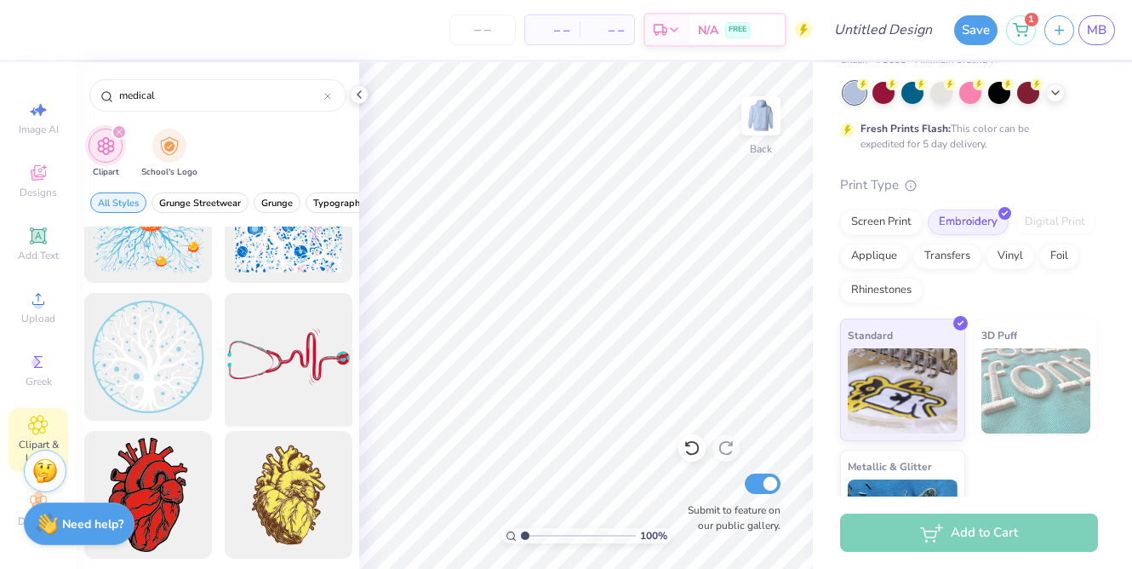
scroll to position [488, 0]
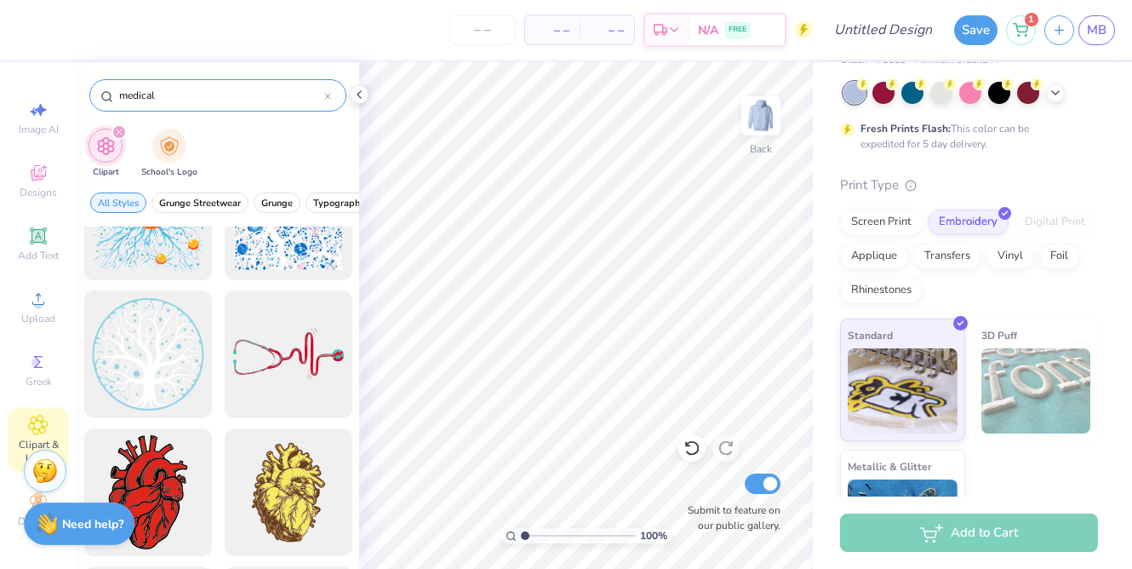
click at [331, 91] on div "medical" at bounding box center [217, 95] width 257 height 32
click at [326, 96] on icon at bounding box center [327, 96] width 7 height 7
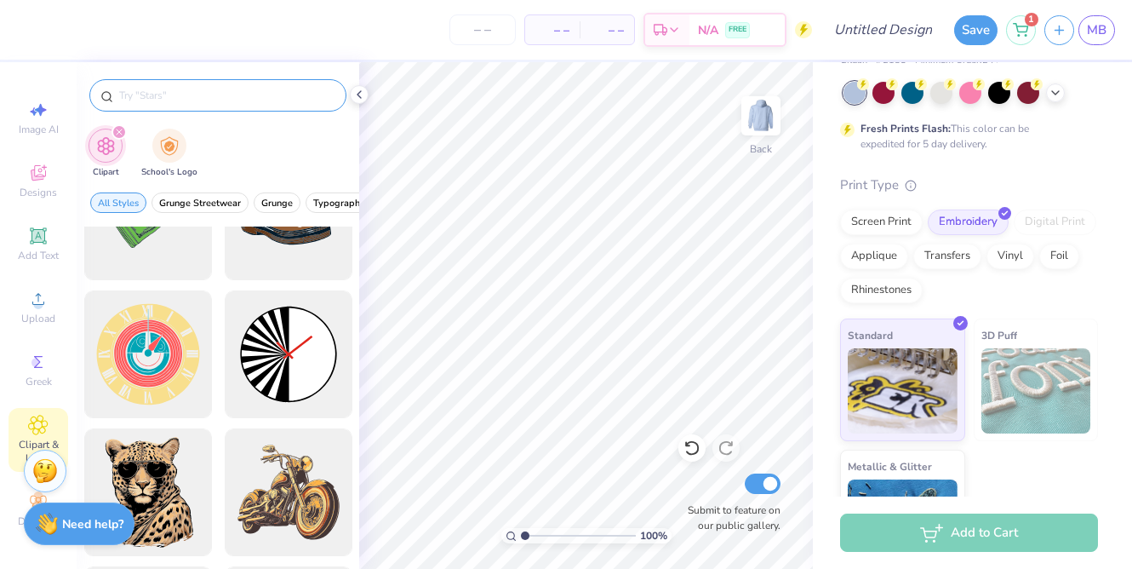
click at [295, 96] on input "text" at bounding box center [226, 95] width 218 height 17
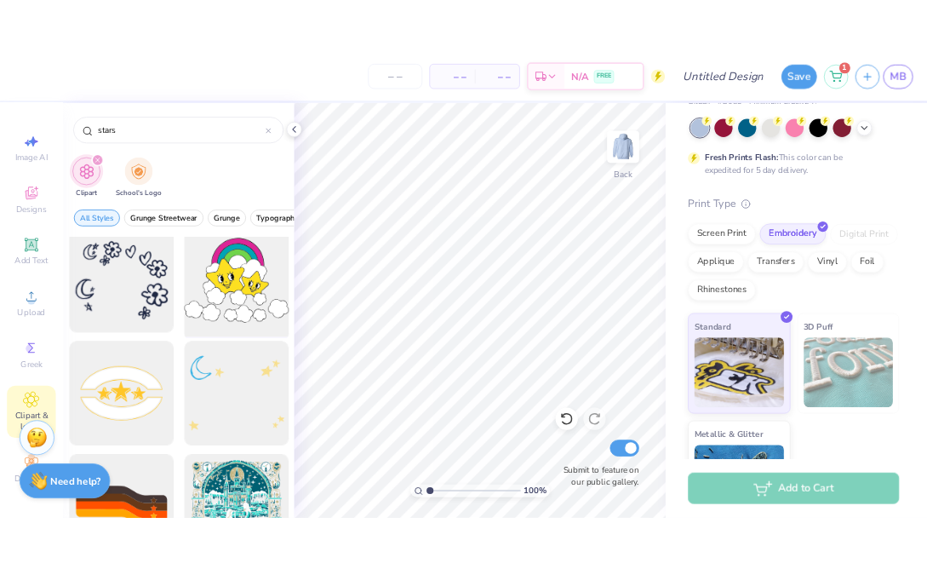
scroll to position [987, 0]
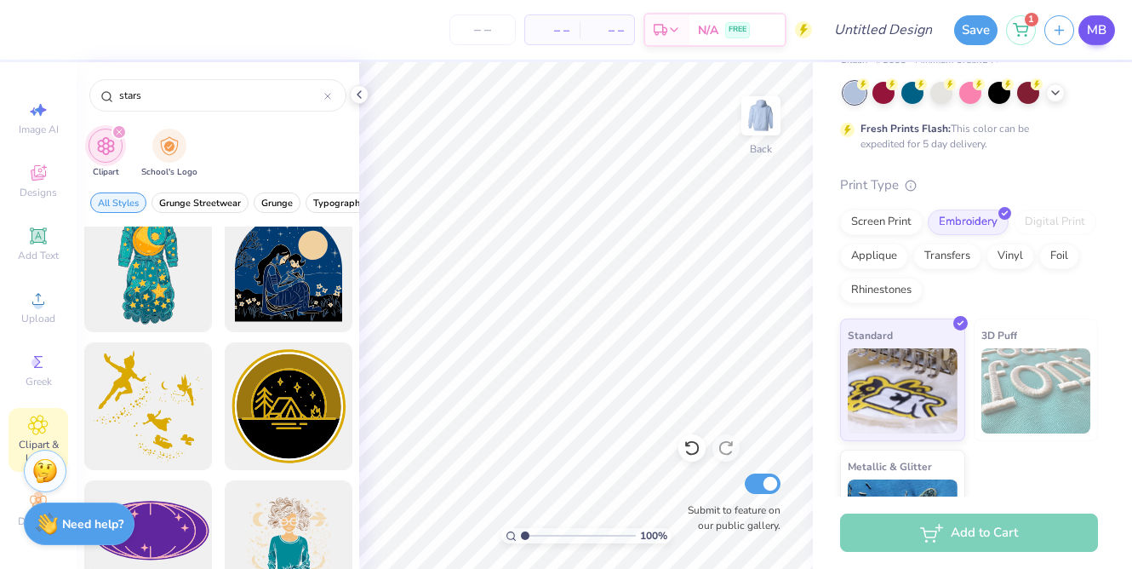
type input "stars"
click at [1113, 26] on link "MB" at bounding box center [1096, 30] width 37 height 30
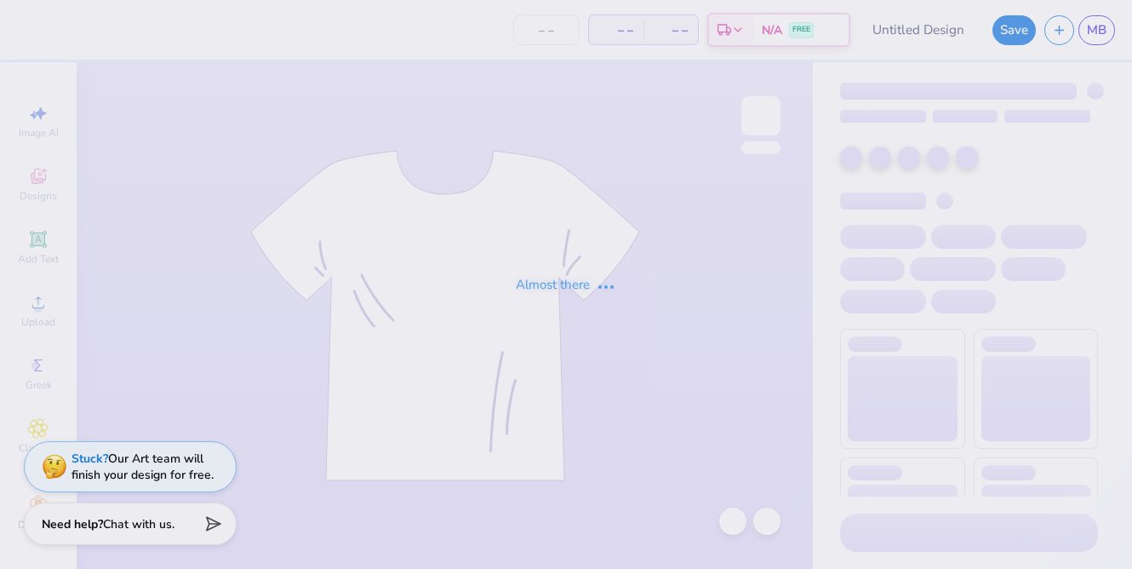
type input "PEK PRES"
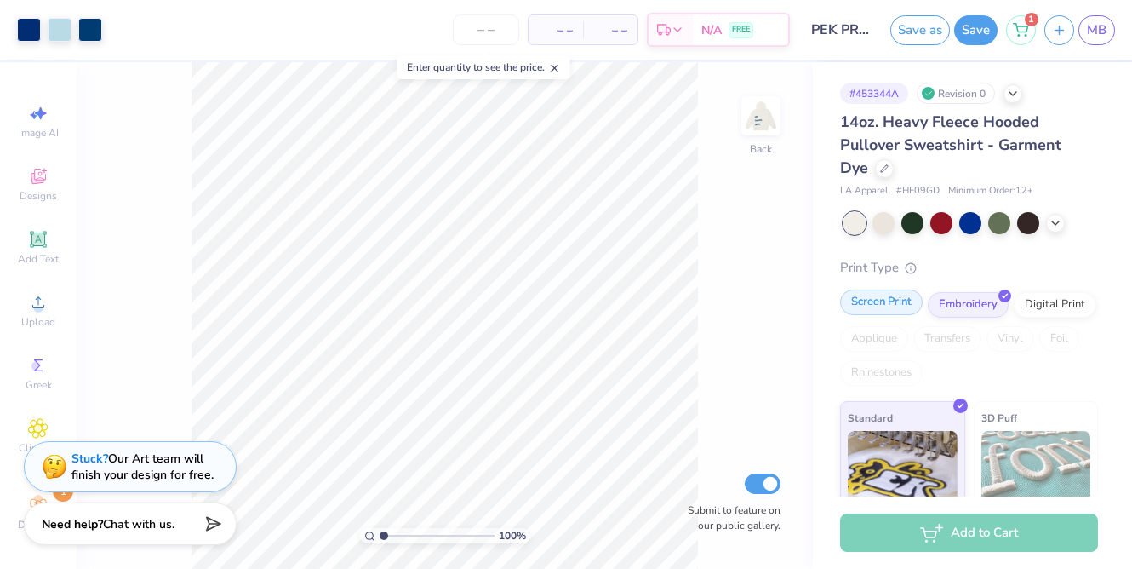
click at [884, 302] on div "Screen Print" at bounding box center [881, 302] width 83 height 26
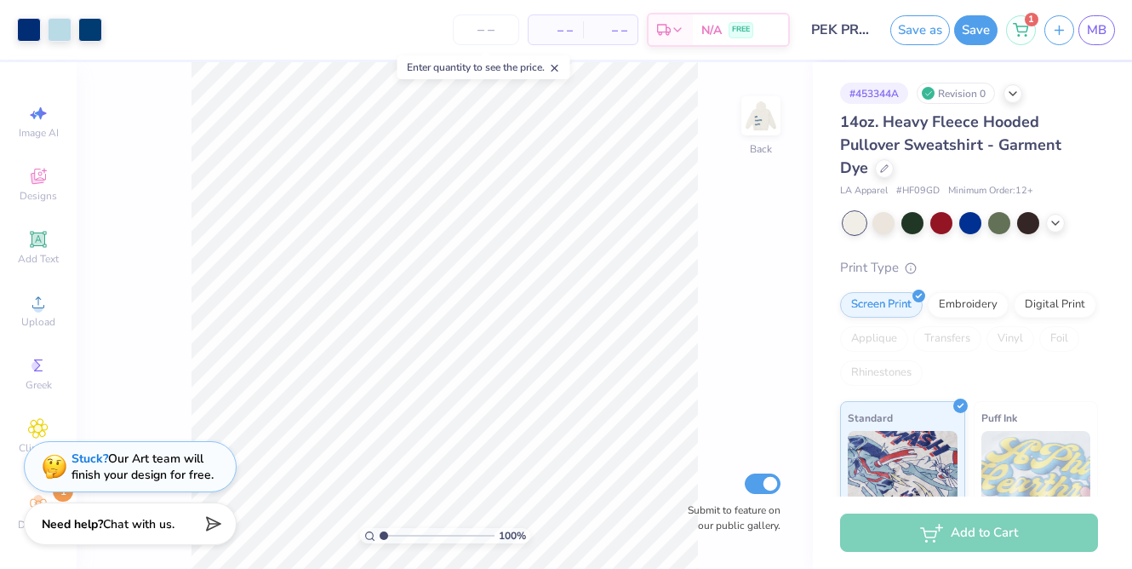
click at [585, 238] on div "100 % Back Submit to feature on our public gallery." at bounding box center [445, 315] width 736 height 506
click at [489, 33] on input "number" at bounding box center [486, 29] width 66 height 31
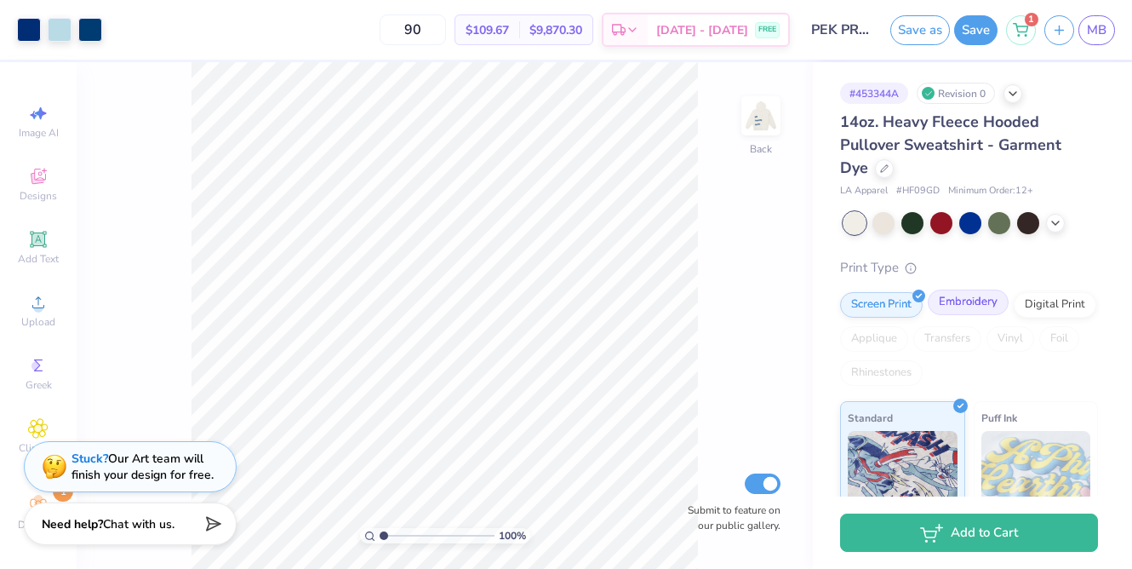
click at [993, 305] on div "Embroidery" at bounding box center [968, 302] width 81 height 26
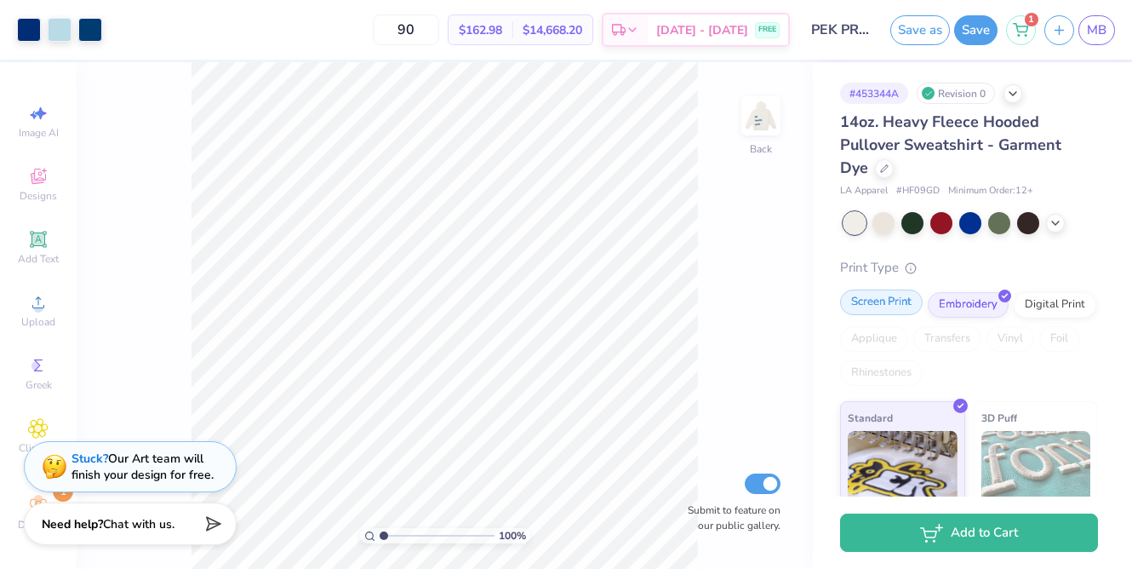
click at [889, 304] on div "Screen Print" at bounding box center [881, 302] width 83 height 26
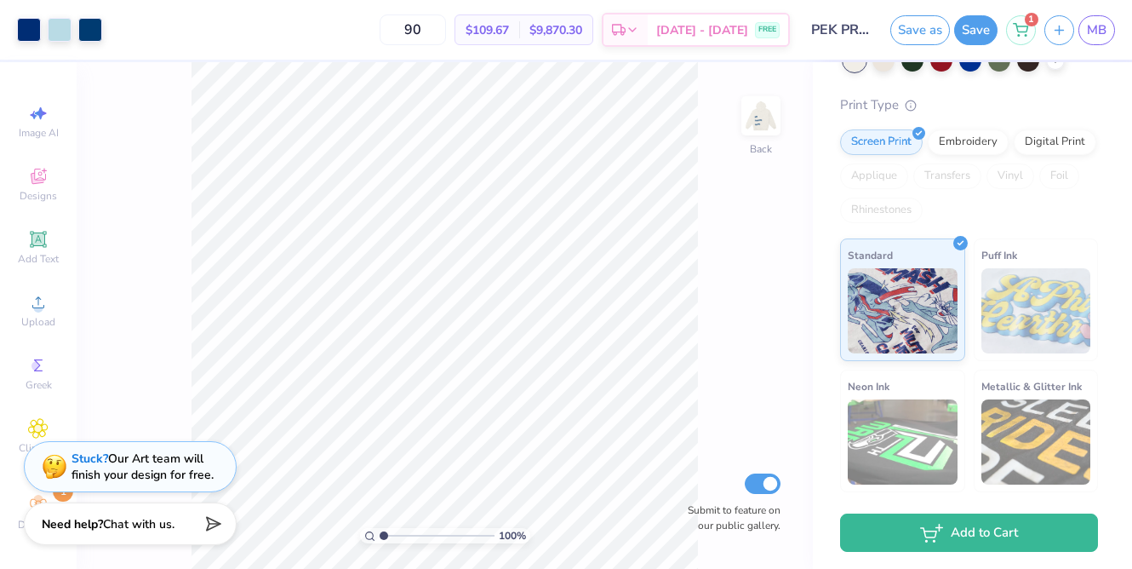
scroll to position [175, 0]
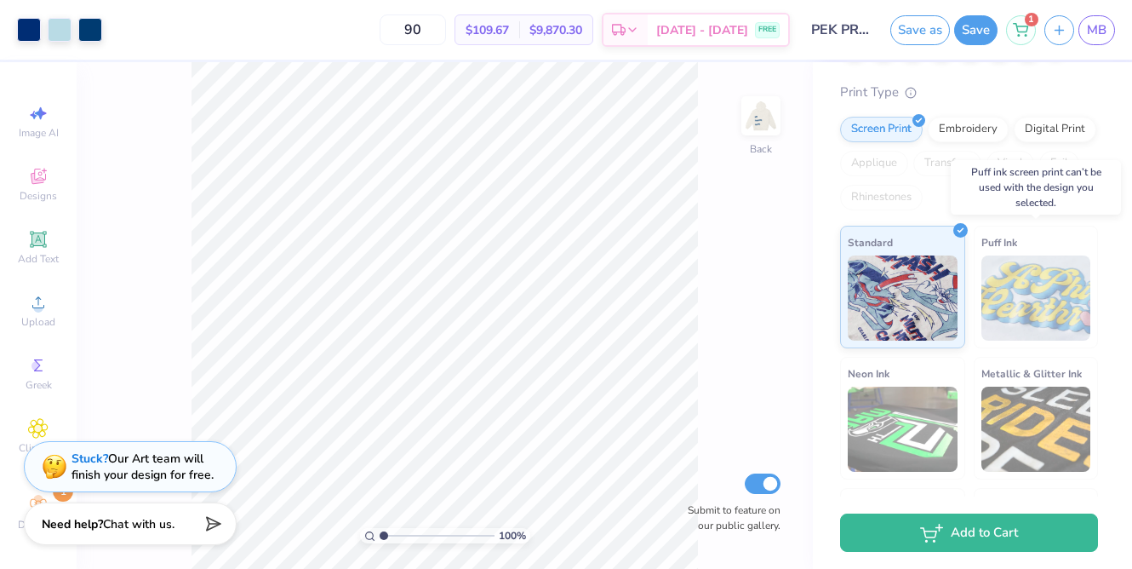
click at [1040, 289] on img at bounding box center [1036, 297] width 110 height 85
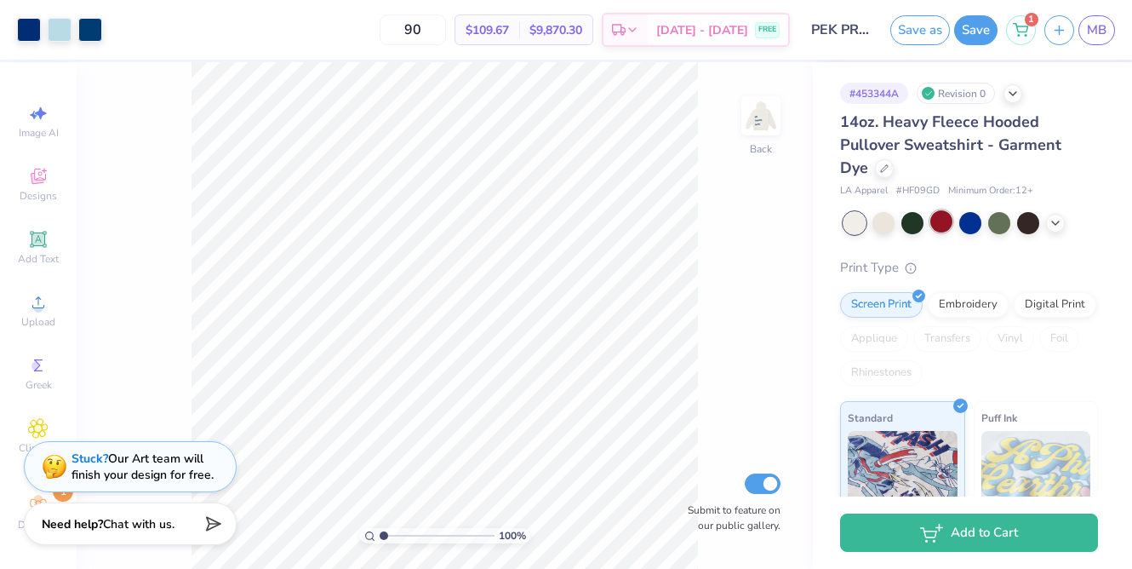
scroll to position [0, 0]
click at [33, 495] on icon at bounding box center [38, 505] width 20 height 20
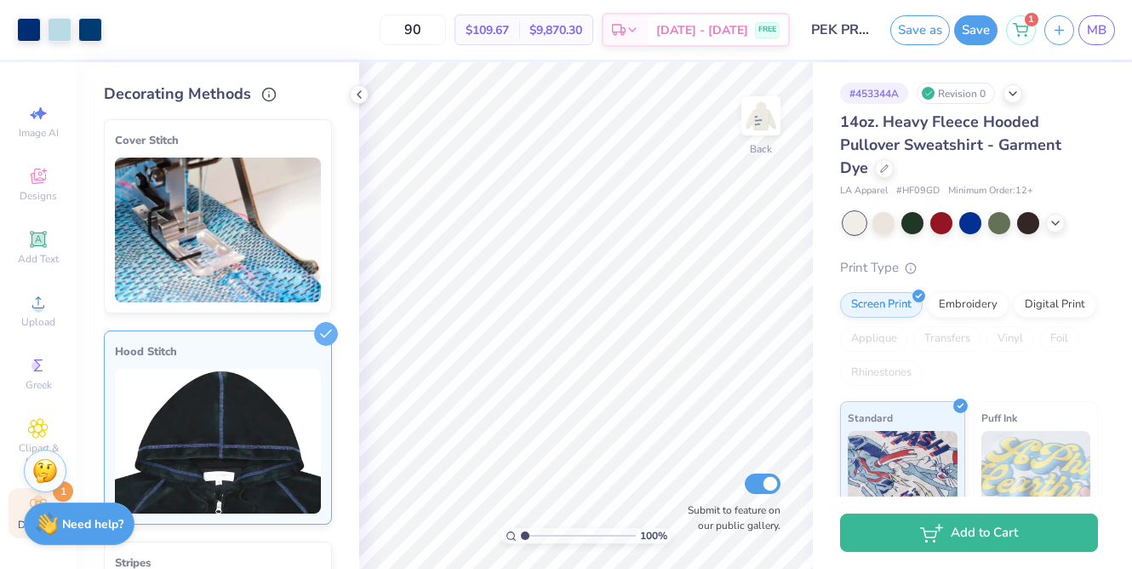
click at [304, 386] on img at bounding box center [218, 441] width 206 height 145
click at [275, 190] on img at bounding box center [218, 229] width 206 height 145
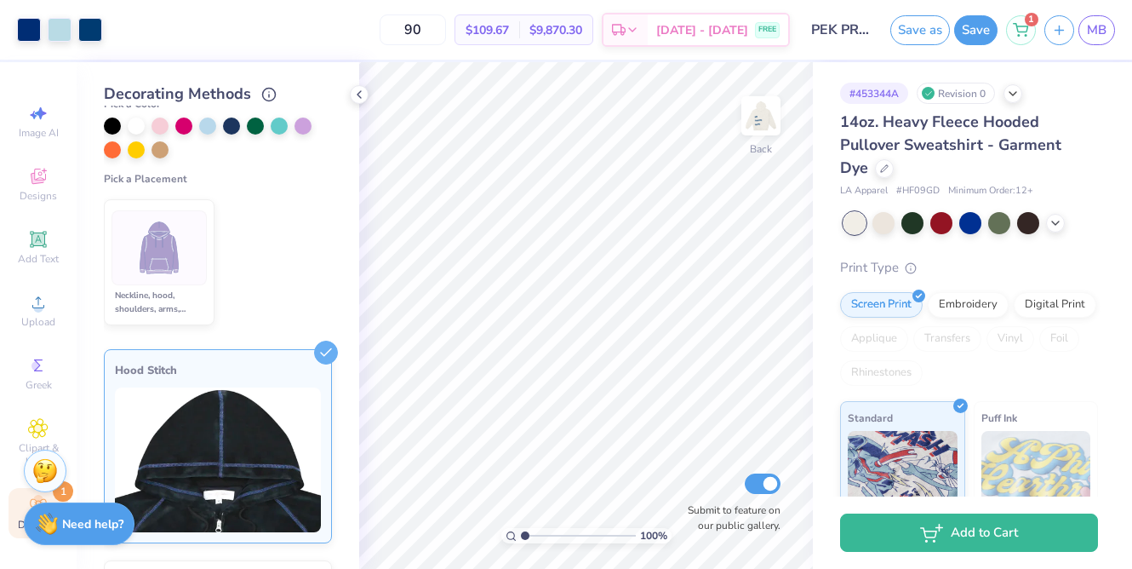
scroll to position [327, 0]
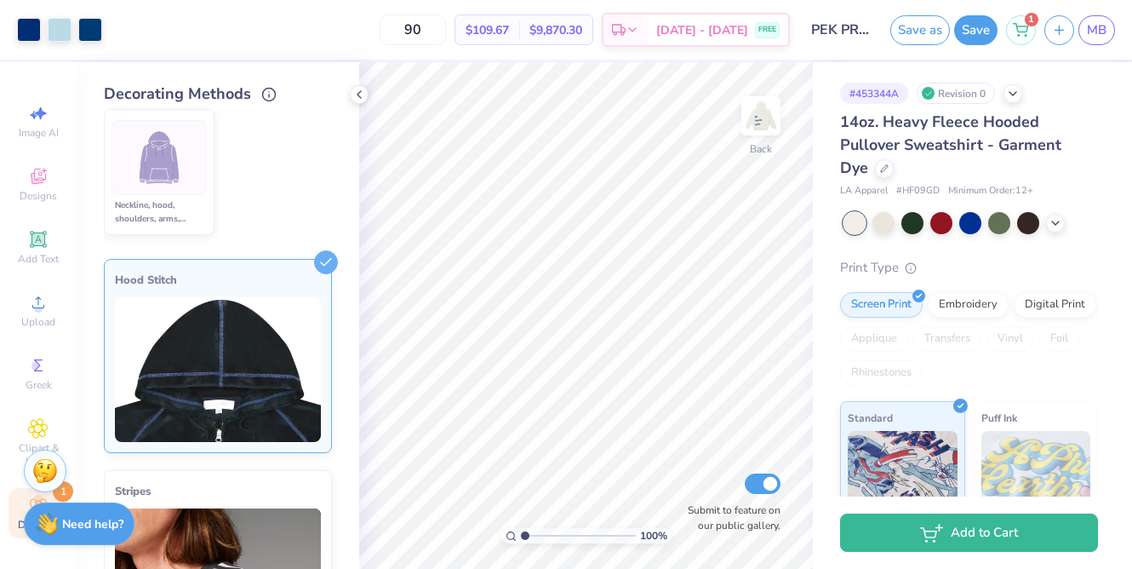
click at [267, 278] on div "Hood Stitch" at bounding box center [218, 280] width 206 height 20
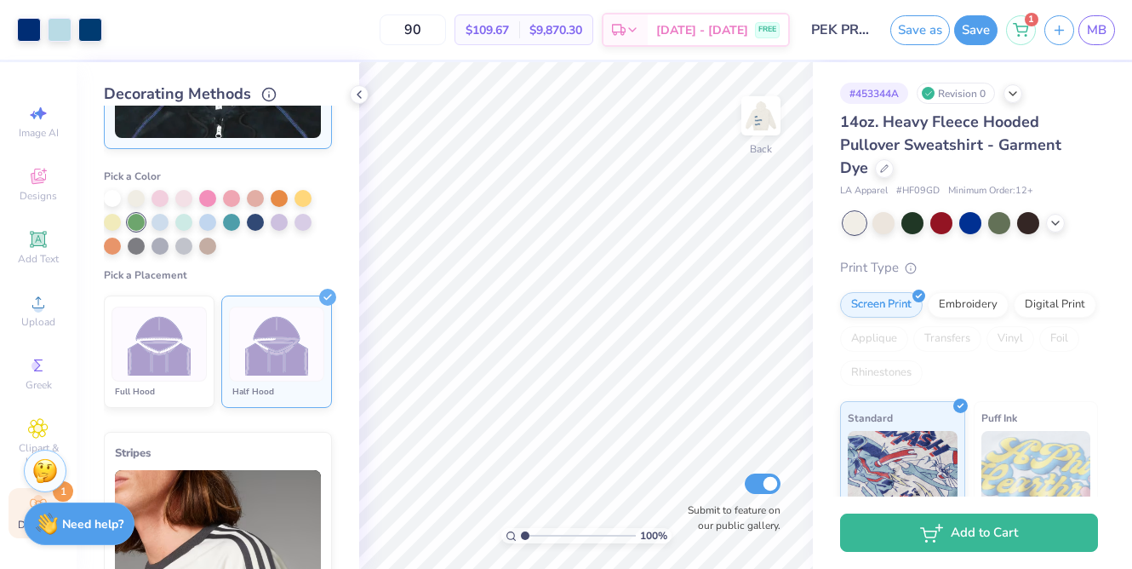
scroll to position [384, 0]
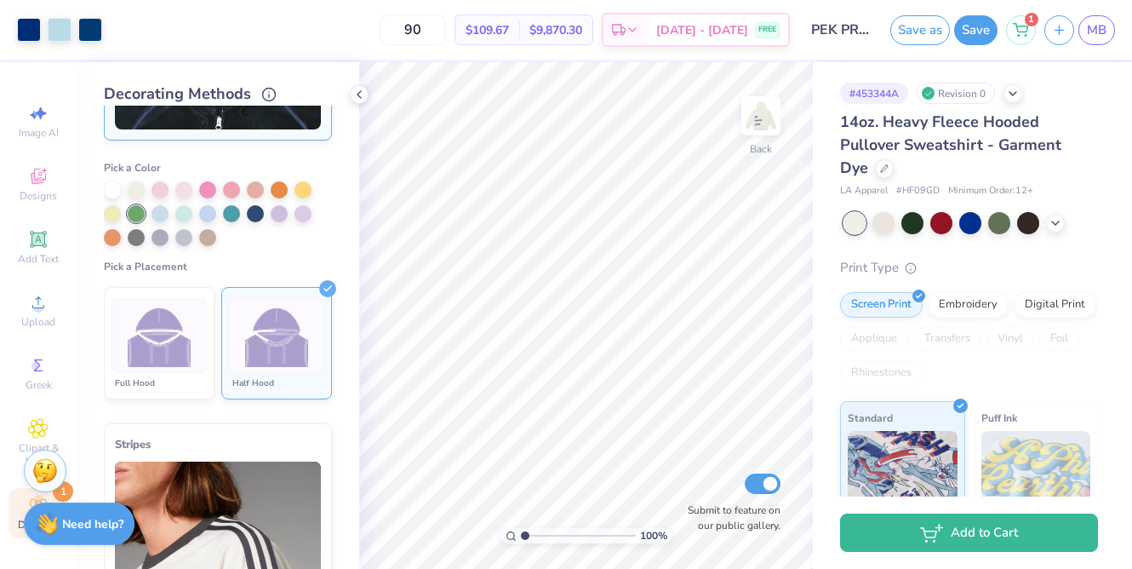
click at [274, 319] on img at bounding box center [277, 336] width 64 height 64
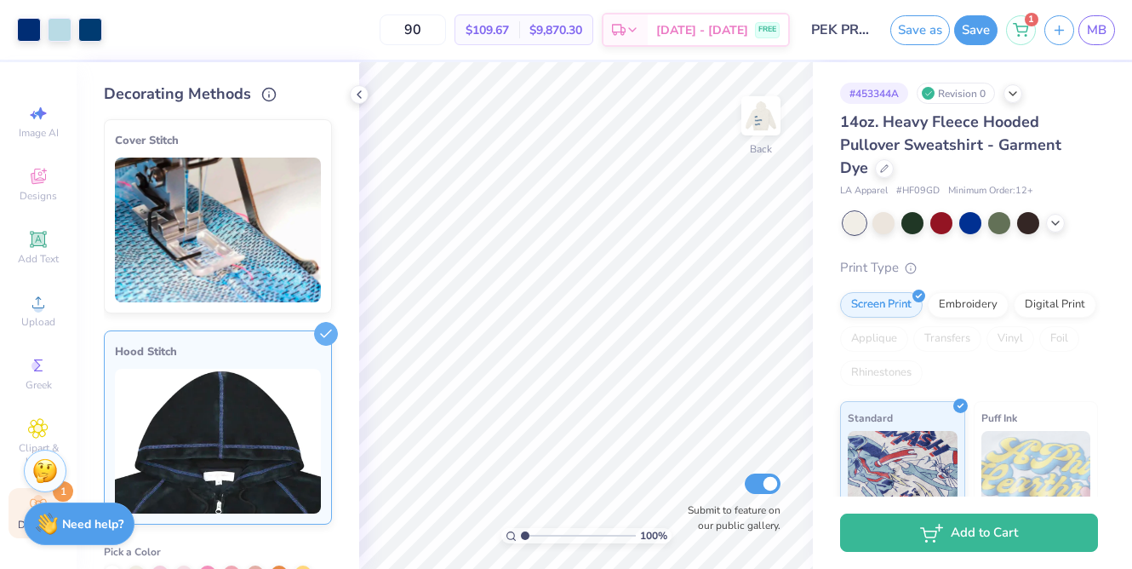
scroll to position [0, 0]
click at [236, 219] on img at bounding box center [218, 229] width 206 height 145
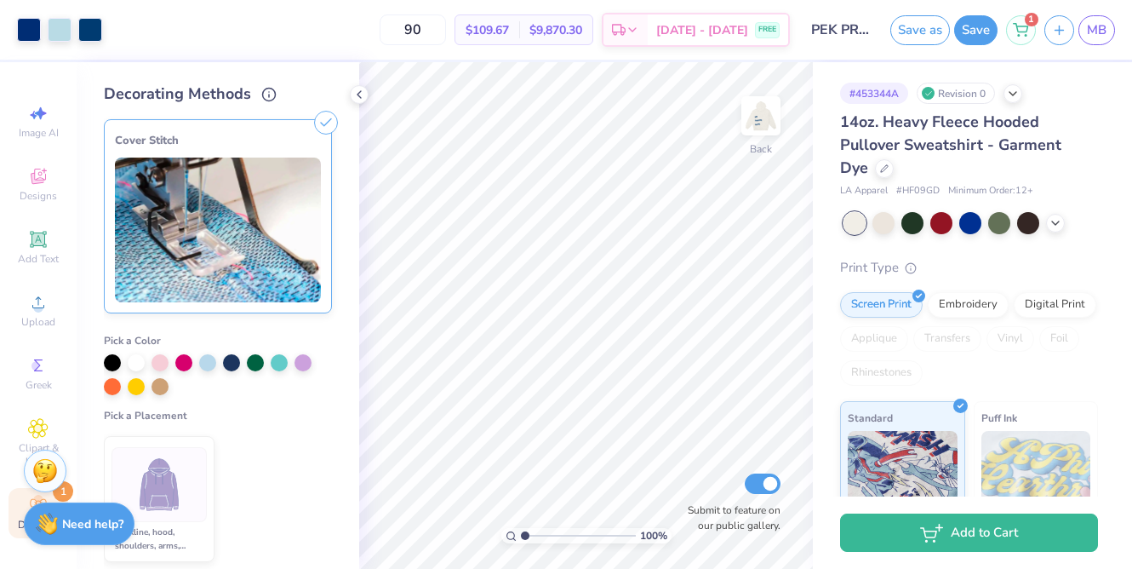
click at [329, 117] on icon at bounding box center [326, 123] width 24 height 24
click at [277, 93] on div "Decorating Methods" at bounding box center [218, 94] width 228 height 23
click at [255, 94] on div "Decorating Methods" at bounding box center [218, 94] width 228 height 23
click at [261, 94] on icon at bounding box center [268, 91] width 15 height 15
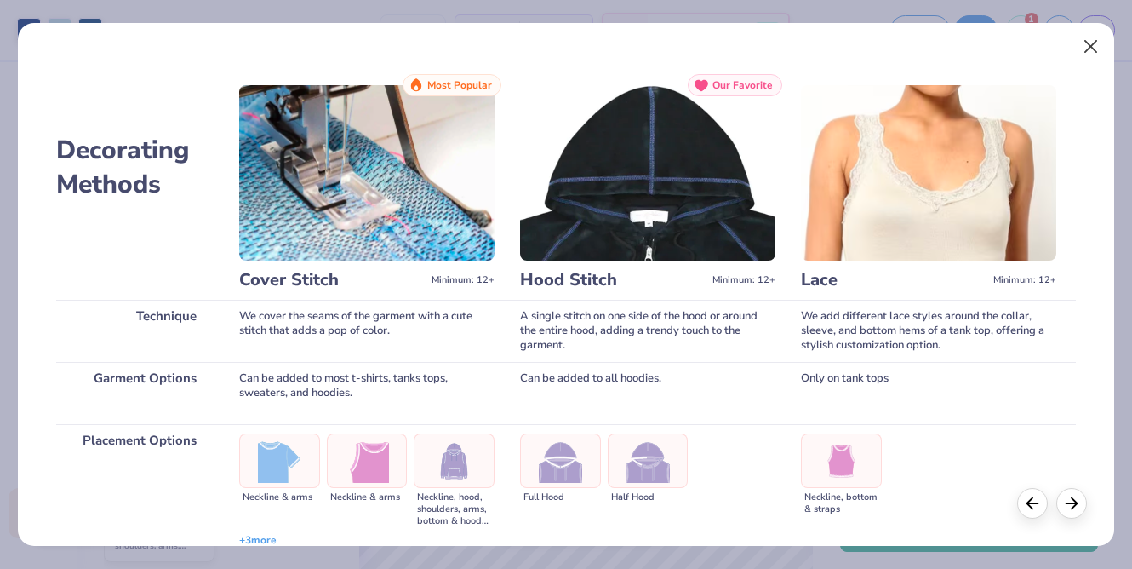
click at [1084, 49] on button "Close" at bounding box center [1091, 47] width 32 height 32
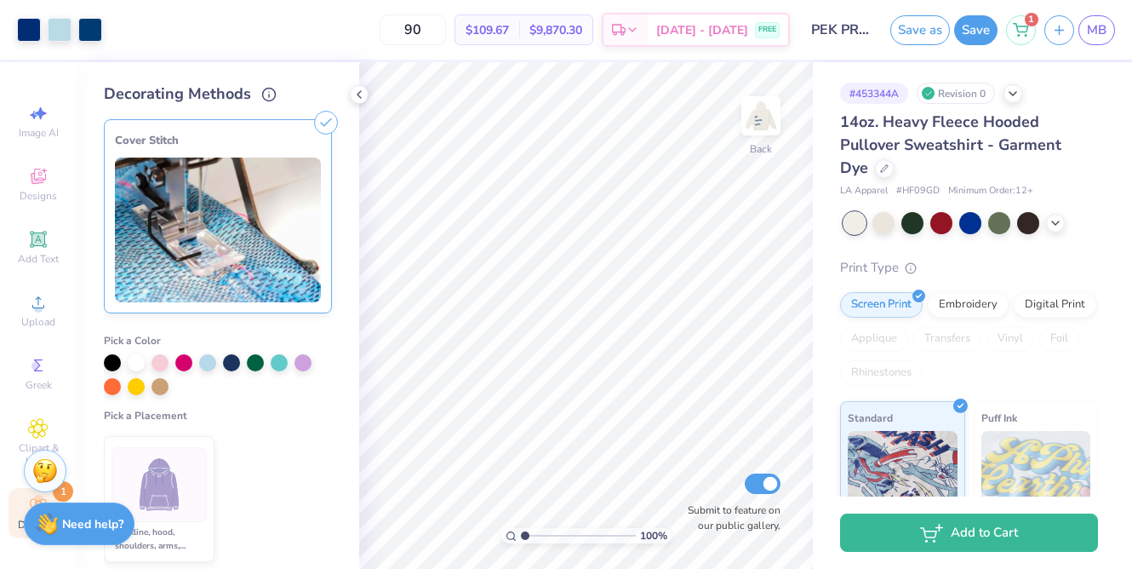
click at [292, 153] on div "Cover Stitch" at bounding box center [218, 216] width 228 height 194
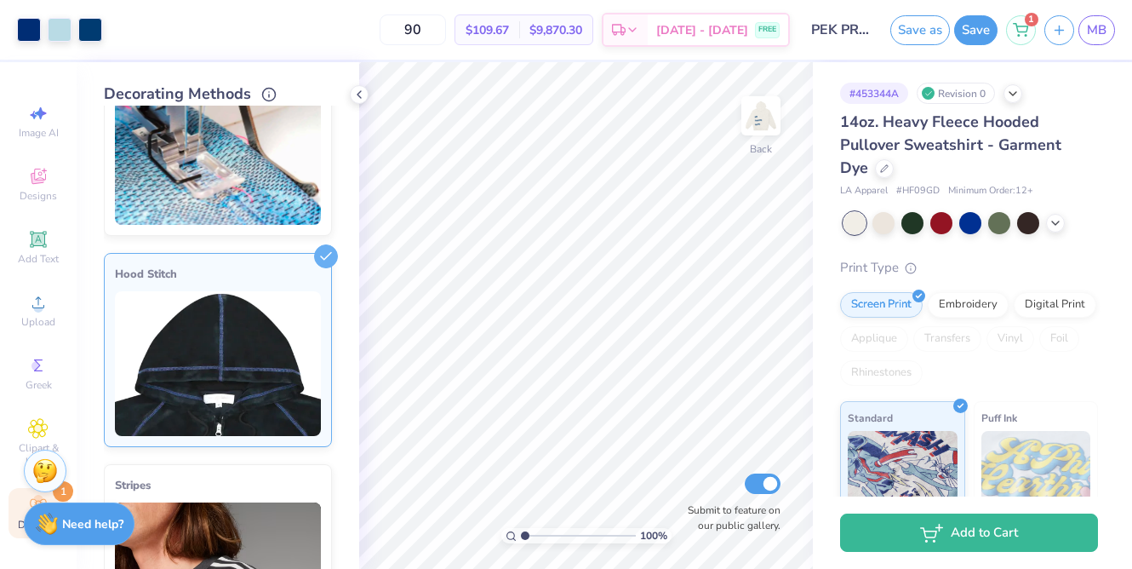
scroll to position [79, 0]
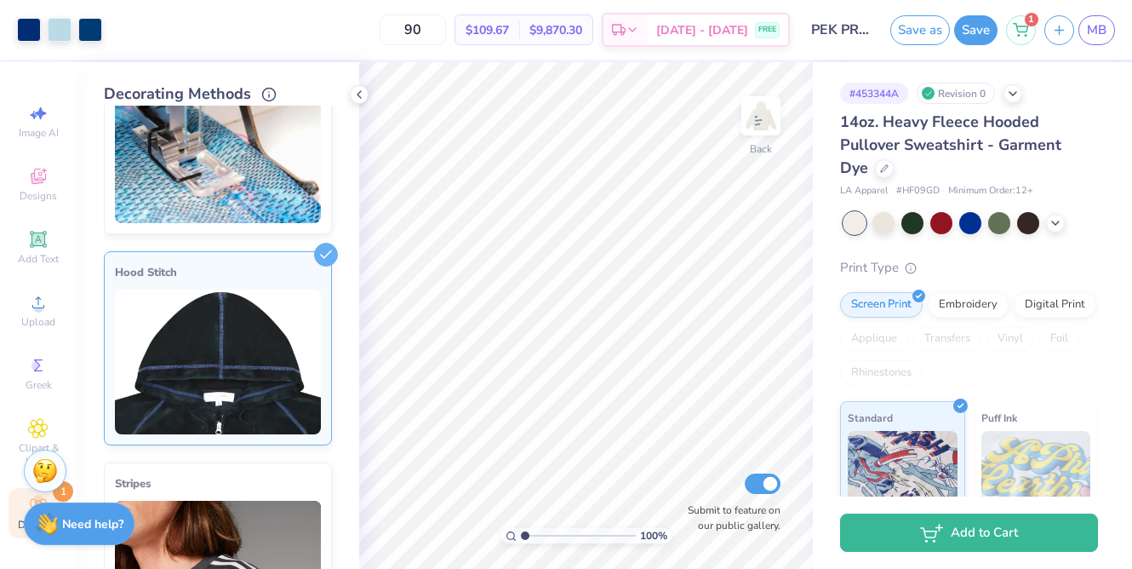
click at [292, 153] on img at bounding box center [218, 150] width 206 height 145
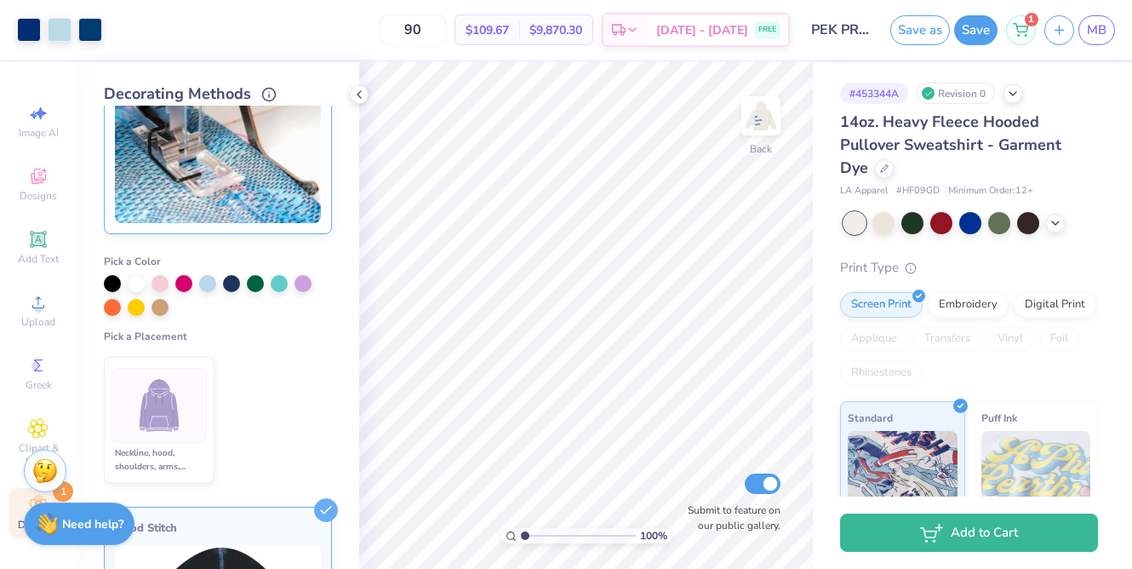
click at [292, 153] on img at bounding box center [218, 150] width 206 height 145
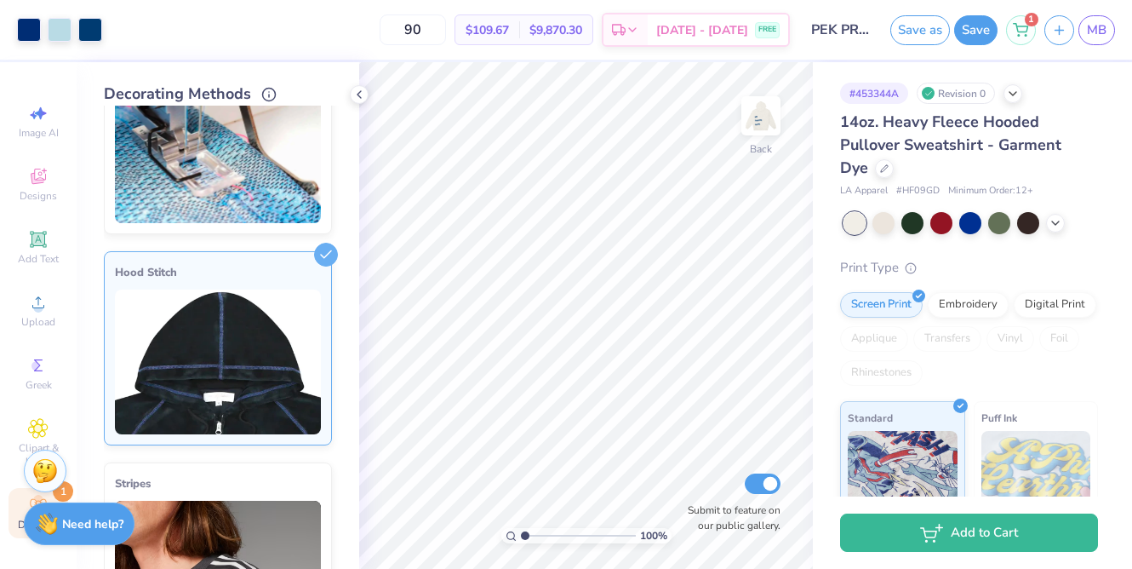
click at [257, 304] on img at bounding box center [218, 361] width 206 height 145
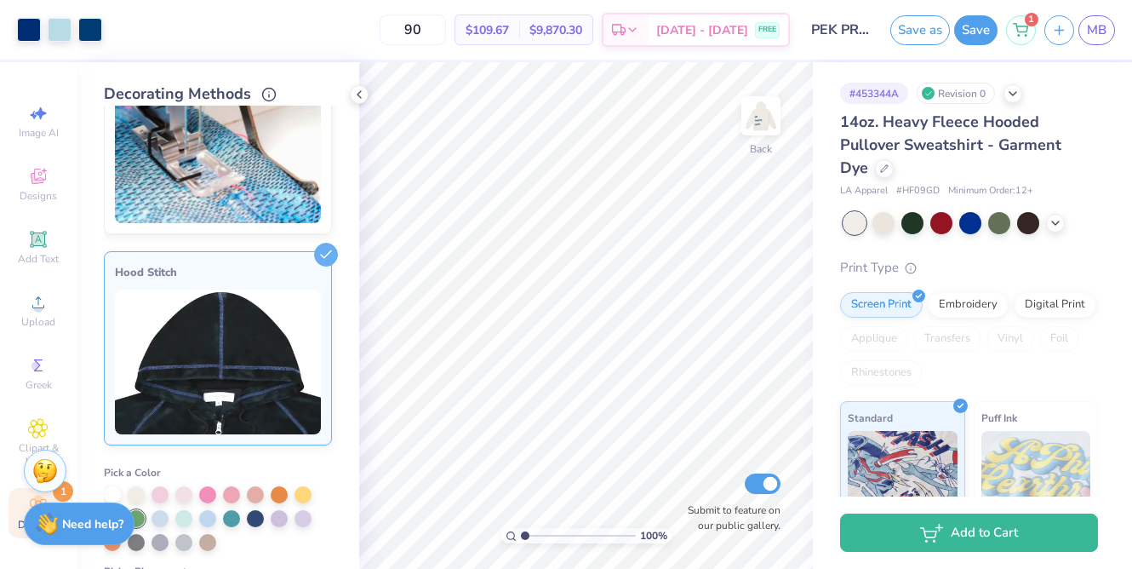
click at [257, 304] on img at bounding box center [218, 361] width 206 height 145
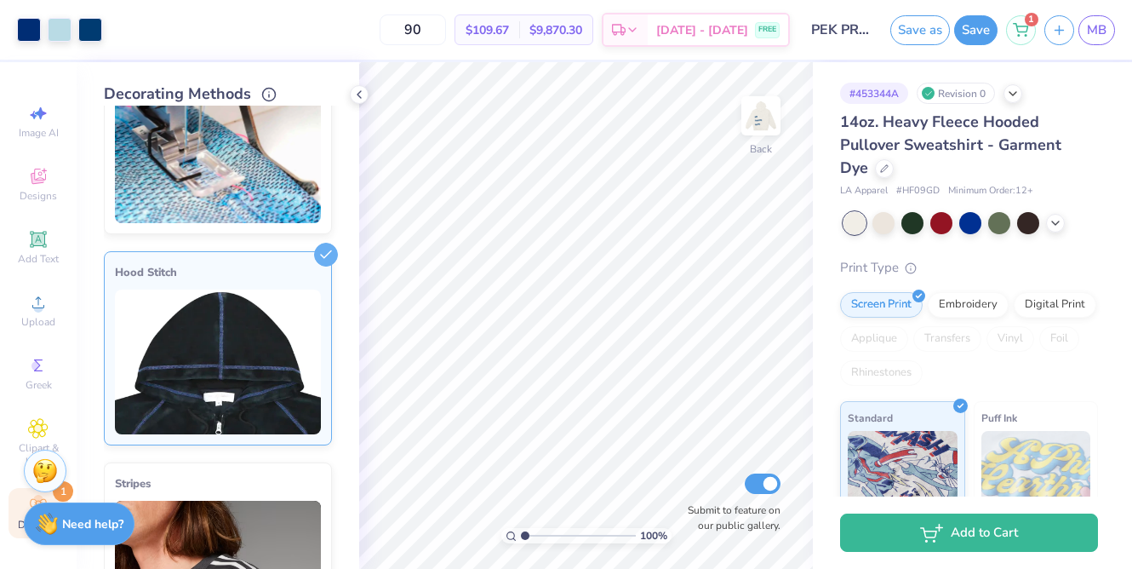
click at [251, 513] on img at bounding box center [218, 572] width 206 height 145
click at [317, 262] on icon at bounding box center [326, 255] width 24 height 24
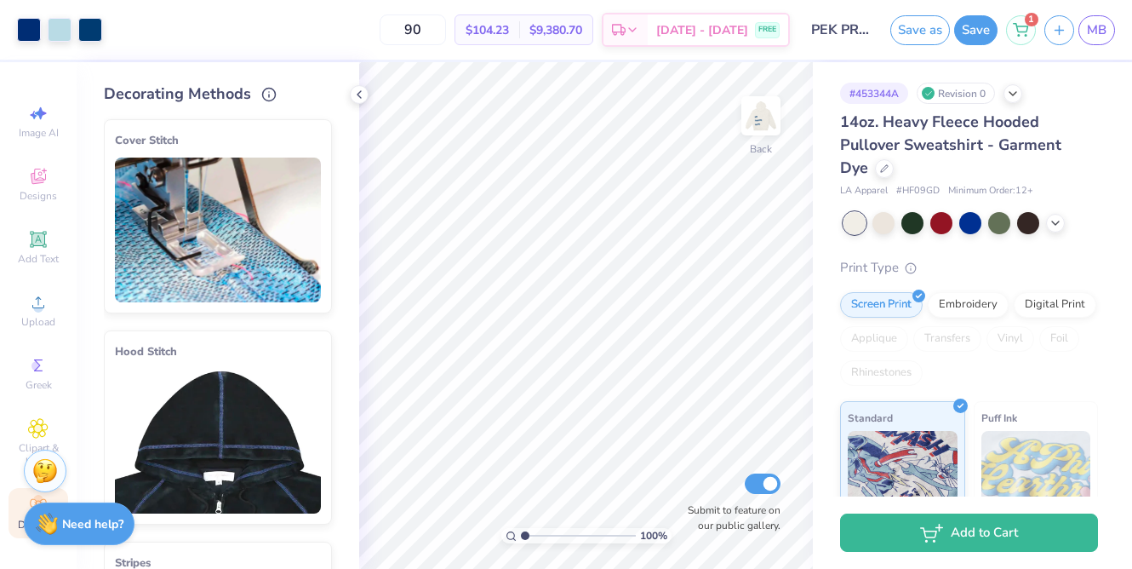
scroll to position [0, 0]
click at [323, 122] on icon at bounding box center [326, 125] width 24 height 24
click at [324, 122] on line at bounding box center [327, 126] width 8 height 8
click at [159, 248] on img at bounding box center [218, 229] width 206 height 145
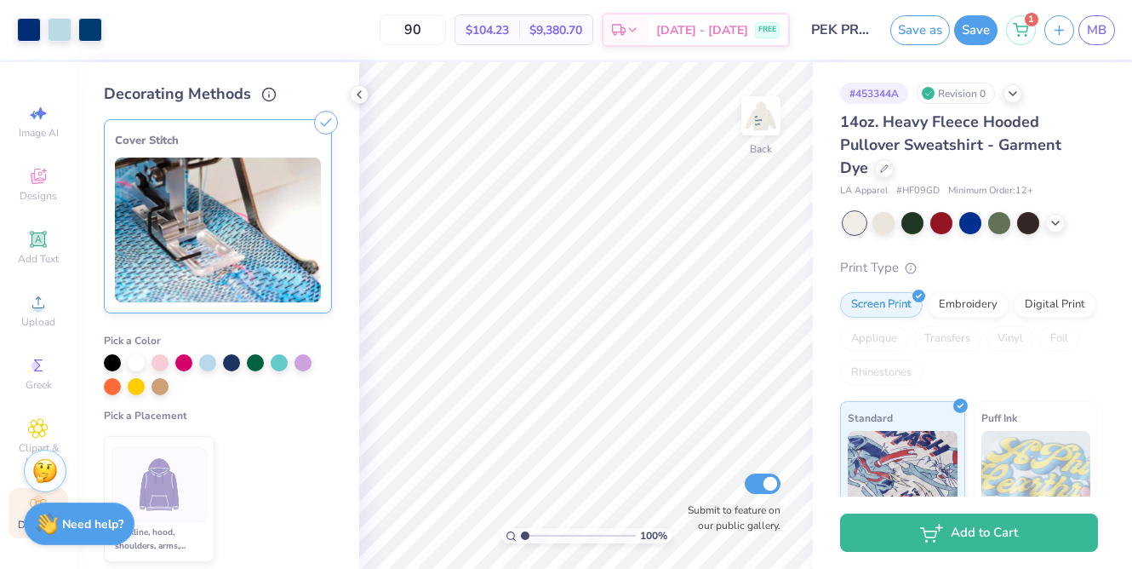
click at [168, 260] on img at bounding box center [218, 229] width 206 height 145
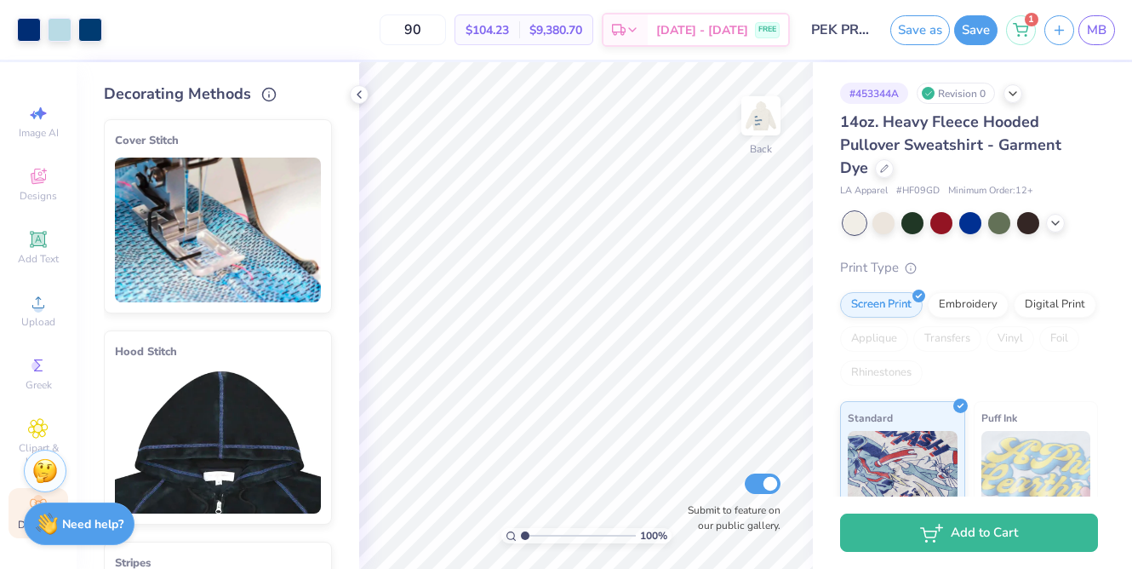
click at [225, 356] on div "Hood Stitch" at bounding box center [218, 351] width 206 height 20
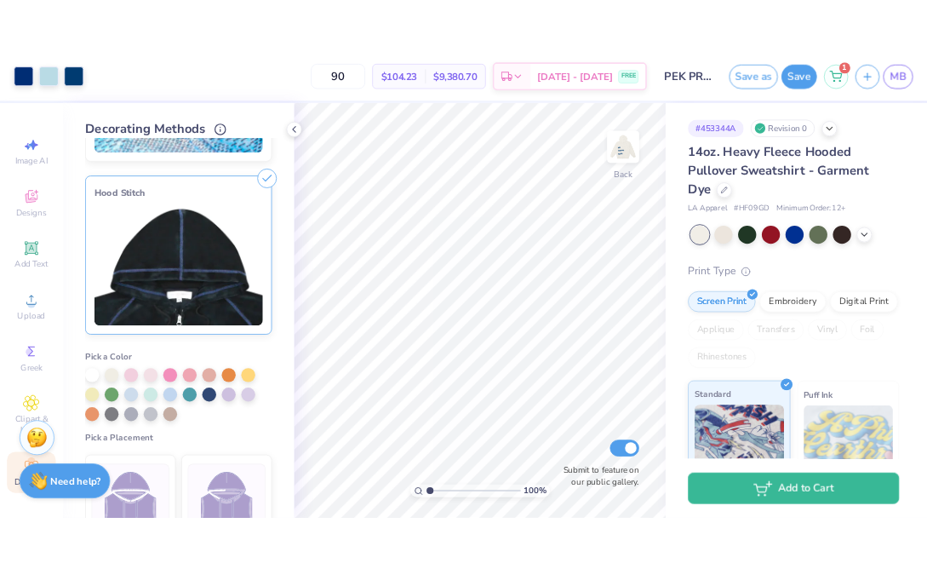
scroll to position [134, 0]
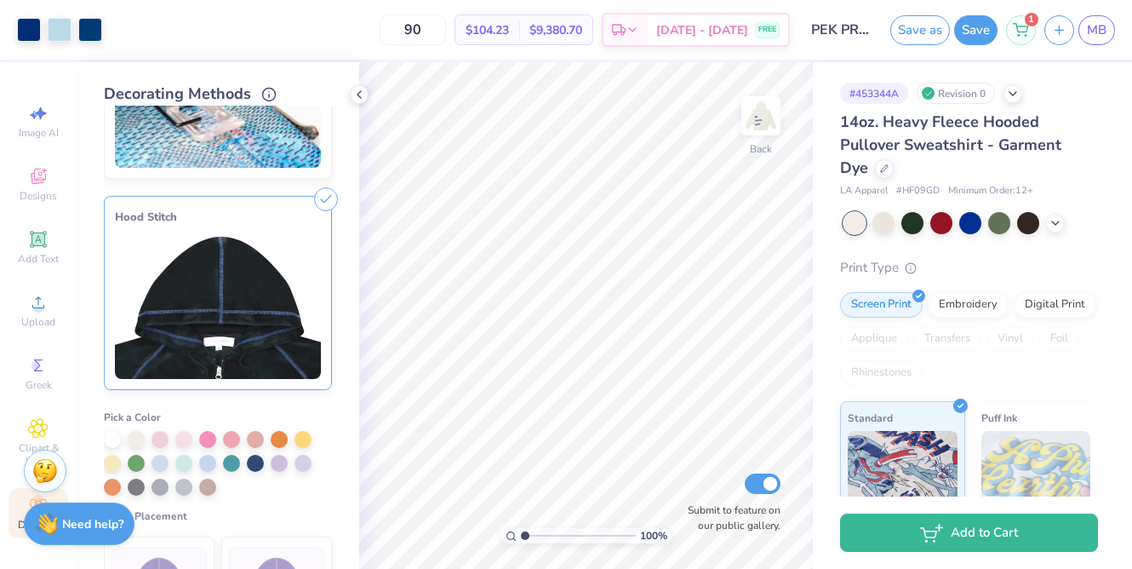
click at [225, 295] on img at bounding box center [218, 306] width 206 height 145
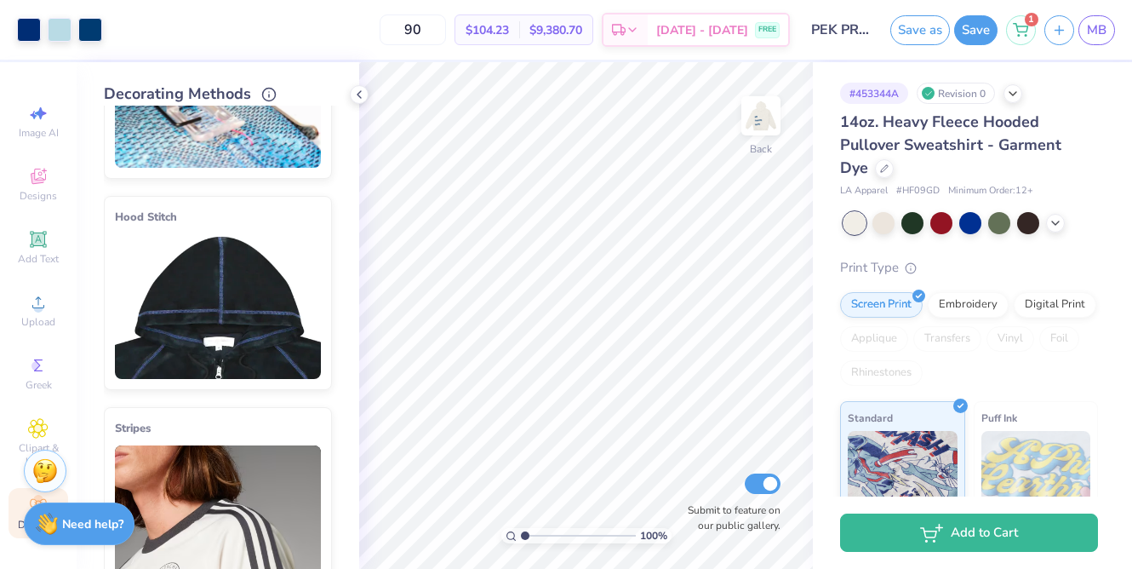
click at [326, 194] on icon at bounding box center [326, 202] width 24 height 24
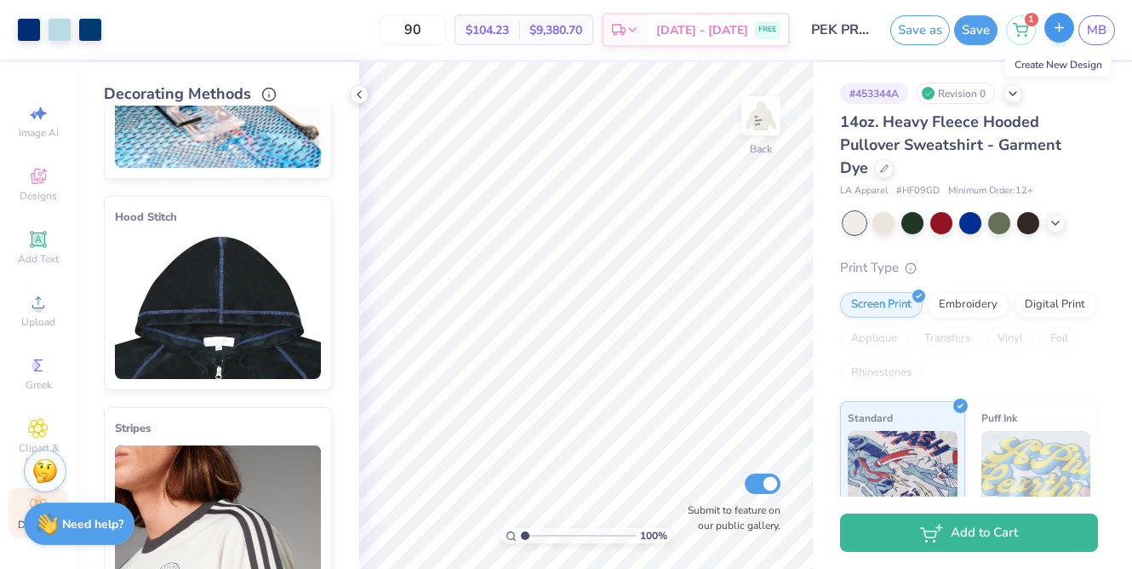
click at [1066, 27] on button "button" at bounding box center [1059, 28] width 30 height 30
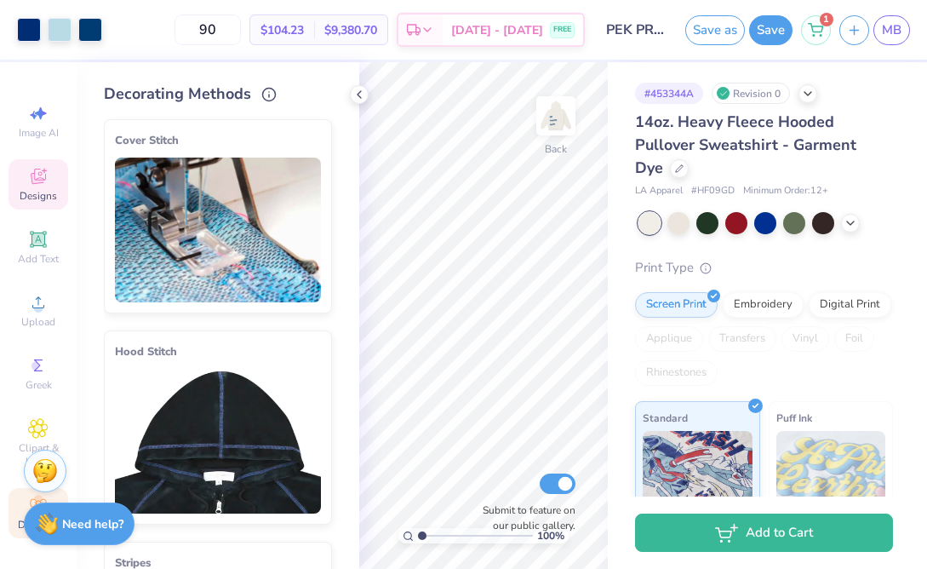
scroll to position [0, 0]
click at [362, 95] on icon at bounding box center [359, 95] width 14 height 14
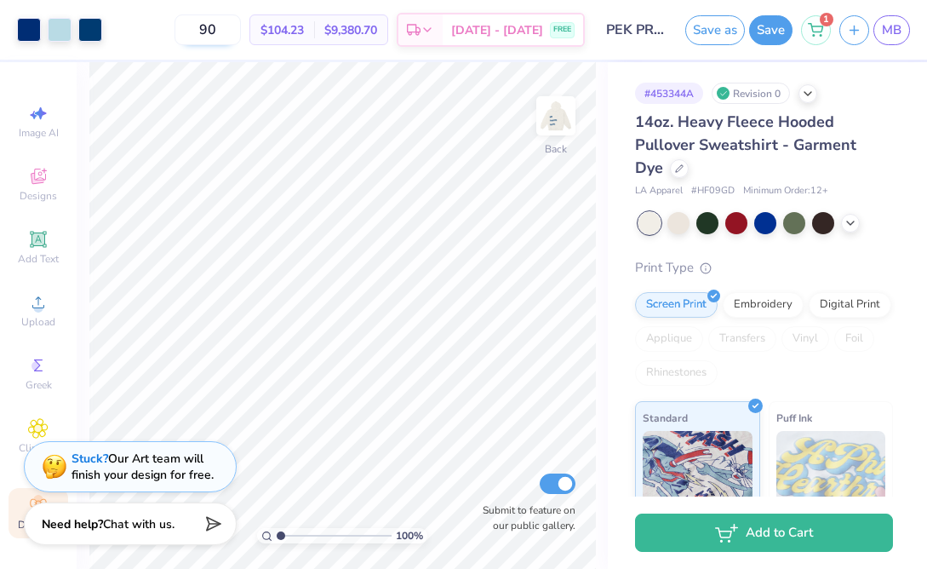
click at [241, 38] on input "90" at bounding box center [207, 29] width 66 height 31
type input "9"
